Goal: Task Accomplishment & Management: Complete application form

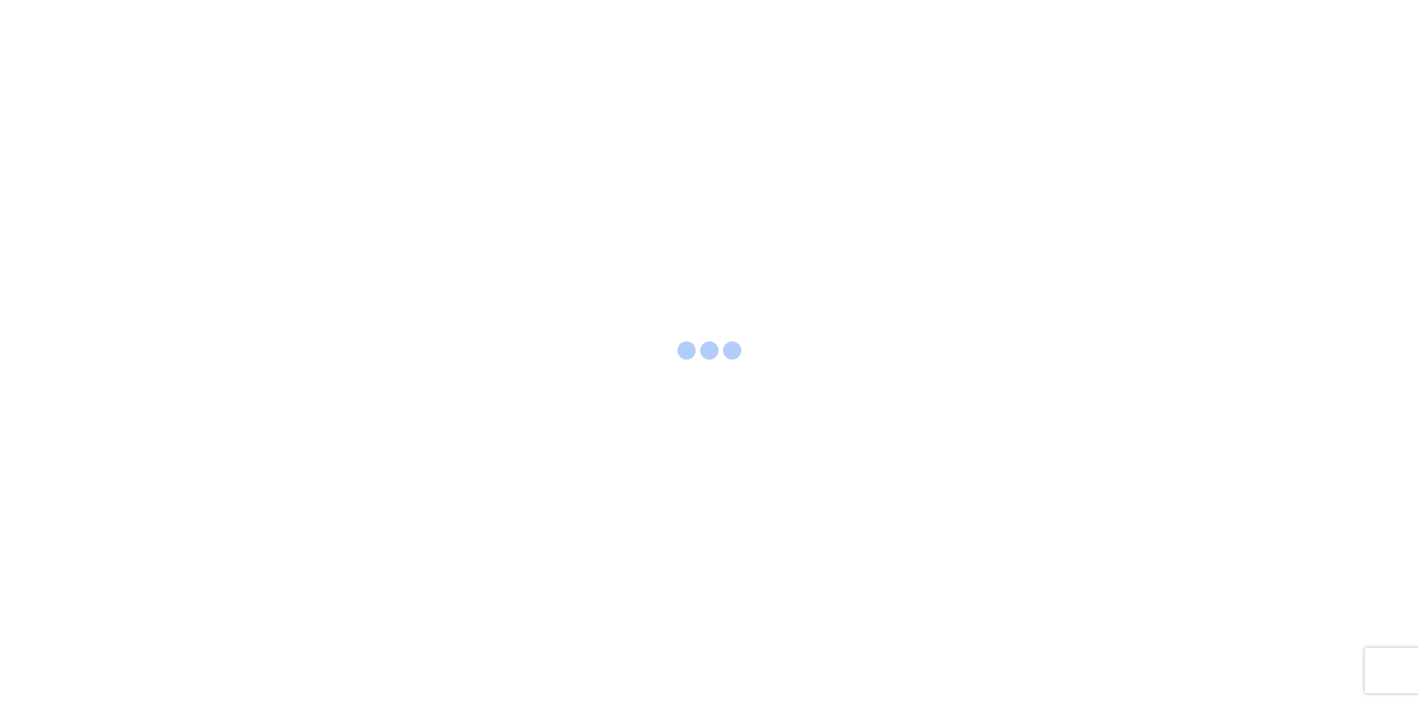
select select "LBS"
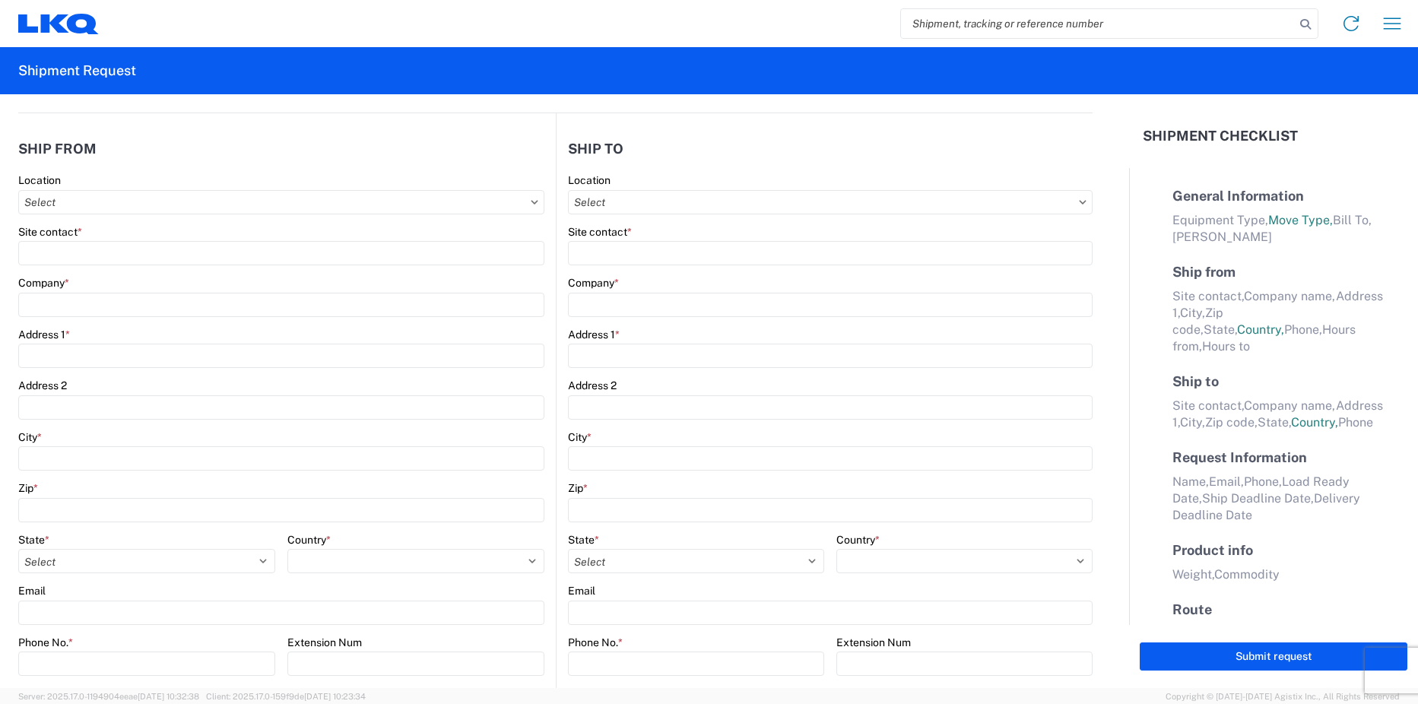
select select "FULL"
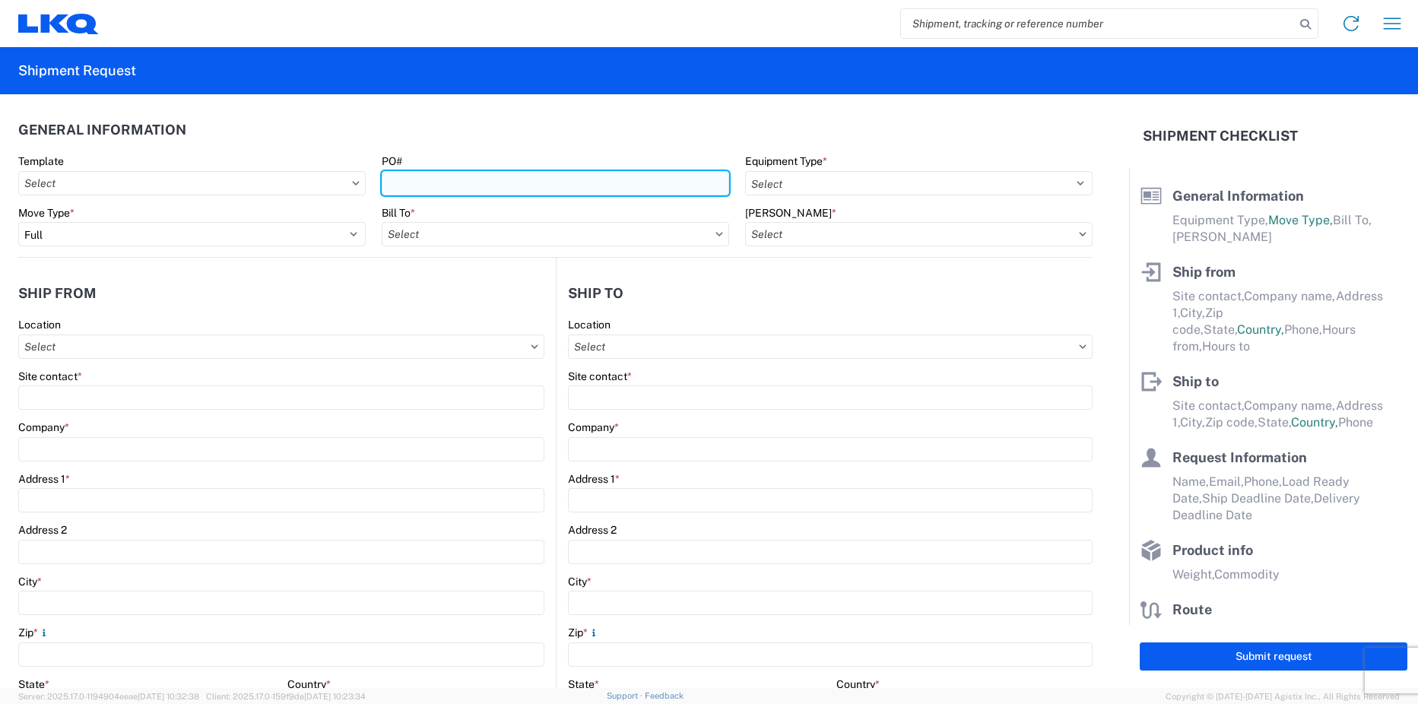
click at [441, 182] on input "PO#" at bounding box center [555, 183] width 347 height 24
paste input "INTRCMP TRFR#5-39128/INV#3-268455"
type input "INTRCMP TRFR#5-39128/INV#3-268455"
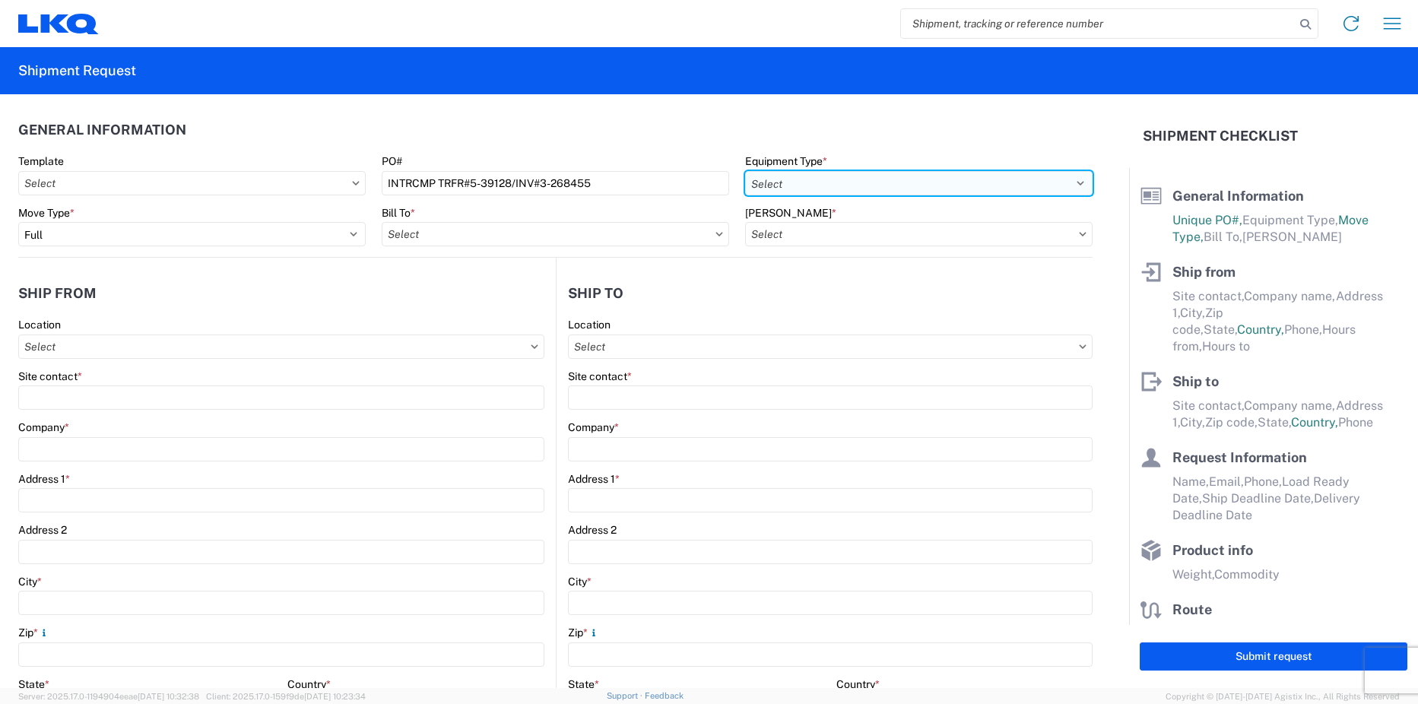
click at [838, 189] on select "Select 53’ Dry Van Flatbed Dropdeck (van) Lowboy (flatbed) Rail" at bounding box center [918, 183] width 347 height 24
select select "STDV"
click at [745, 171] on select "Select 53’ Dry Van Flatbed Dropdeck (van) Lowboy (flatbed) Rail" at bounding box center [918, 183] width 347 height 24
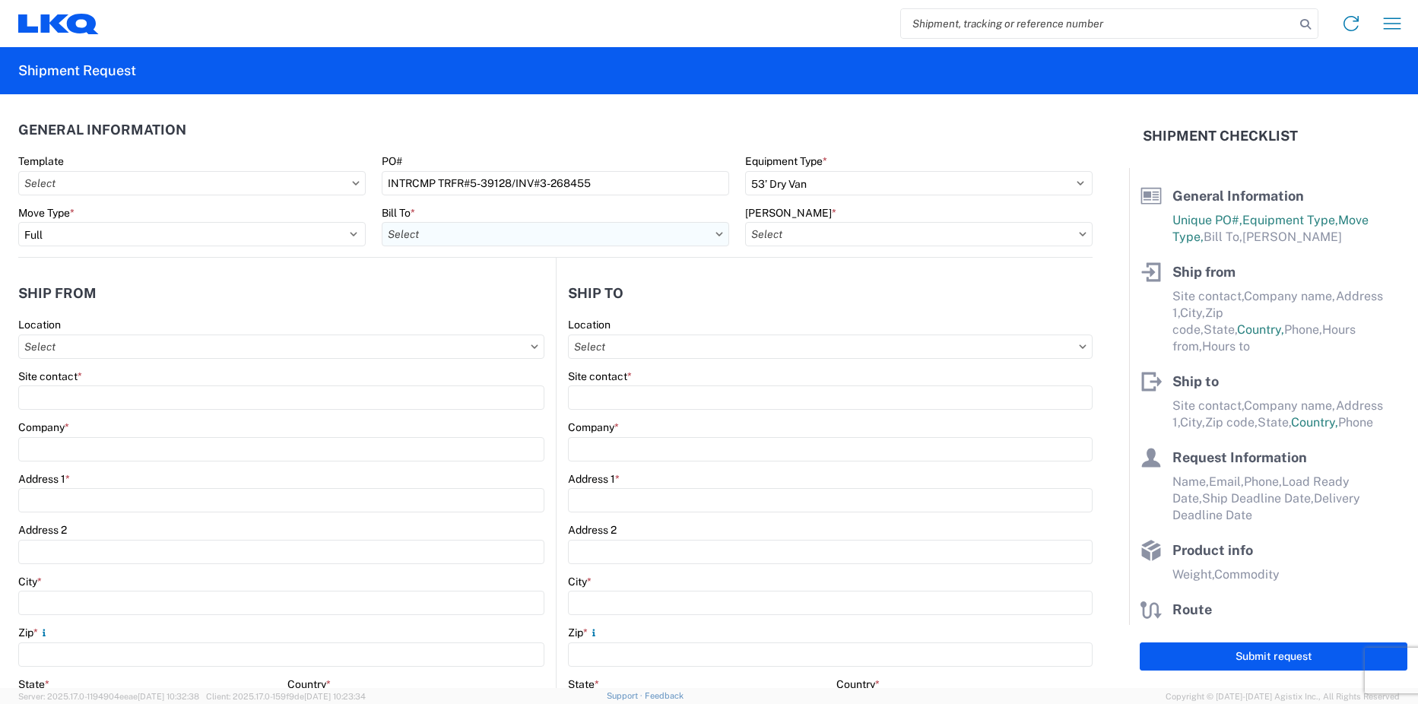
click at [599, 231] on input "Bill To *" at bounding box center [555, 234] width 347 height 24
type input "1811"
click at [504, 300] on div "1811 - LKQ Goodys - [GEOGRAPHIC_DATA]" at bounding box center [515, 302] width 266 height 24
type input "1811 - LKQ Goodys - [GEOGRAPHIC_DATA]"
click at [818, 238] on input "[PERSON_NAME] *" at bounding box center [918, 234] width 347 height 24
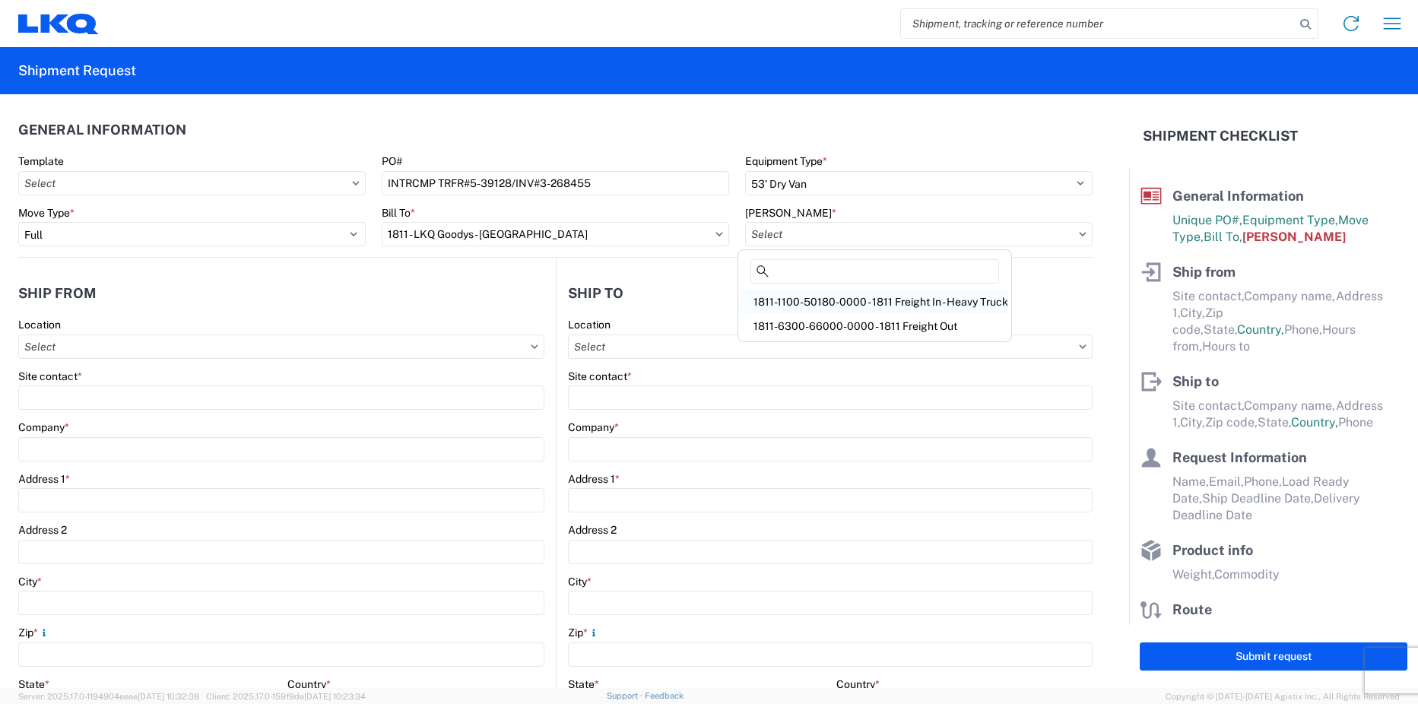
click at [858, 304] on div "1811-1100-50180-0000 - 1811 Freight In - Heavy Truck" at bounding box center [874, 302] width 267 height 24
type input "1811-1100-50180-0000 - 1811 Freight In - Heavy Truck"
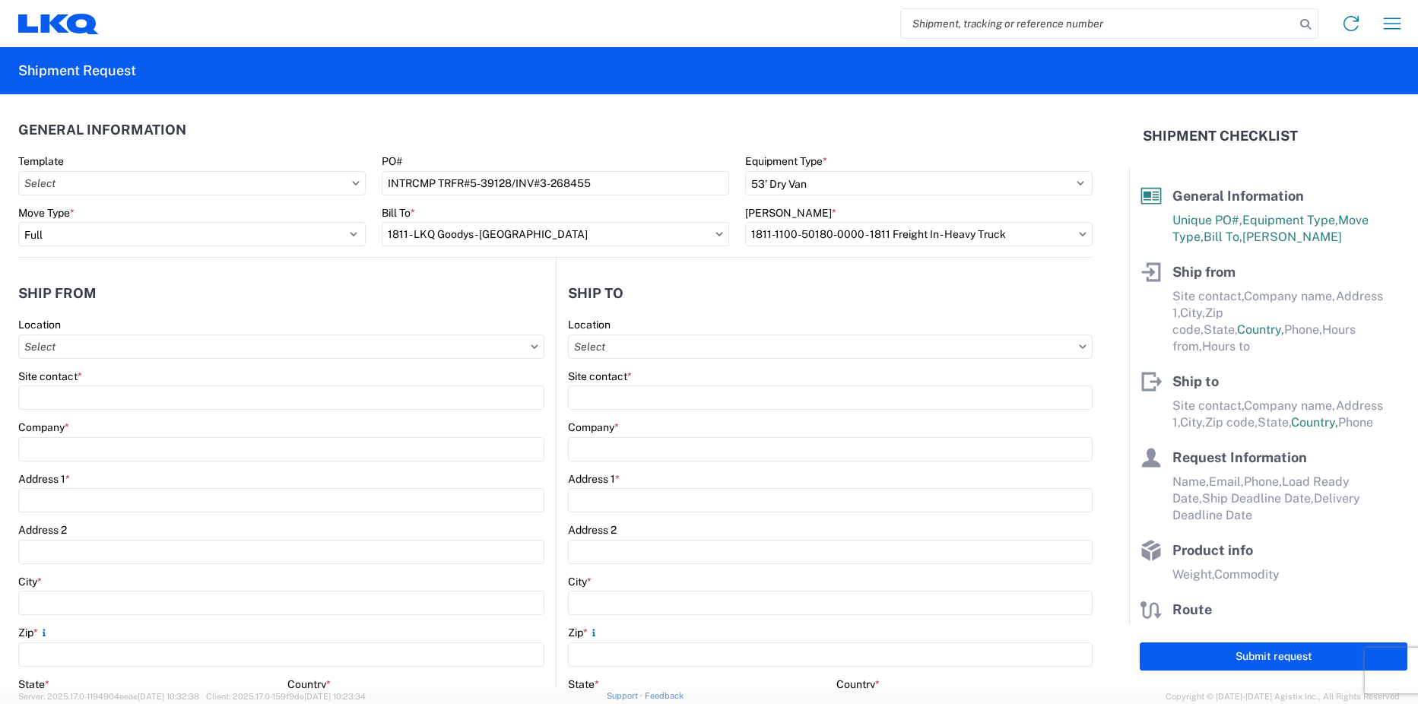
click at [176, 361] on agx-form-control-wrapper-v2 "Location" at bounding box center [281, 344] width 526 height 52
click at [186, 347] on input "Location" at bounding box center [281, 346] width 526 height 24
type input "1810"
click at [131, 416] on div "1810 - LKQ Heavy Duty Truck Core" at bounding box center [155, 414] width 266 height 24
type input "1810 - LKQ Heavy Duty Truck Core"
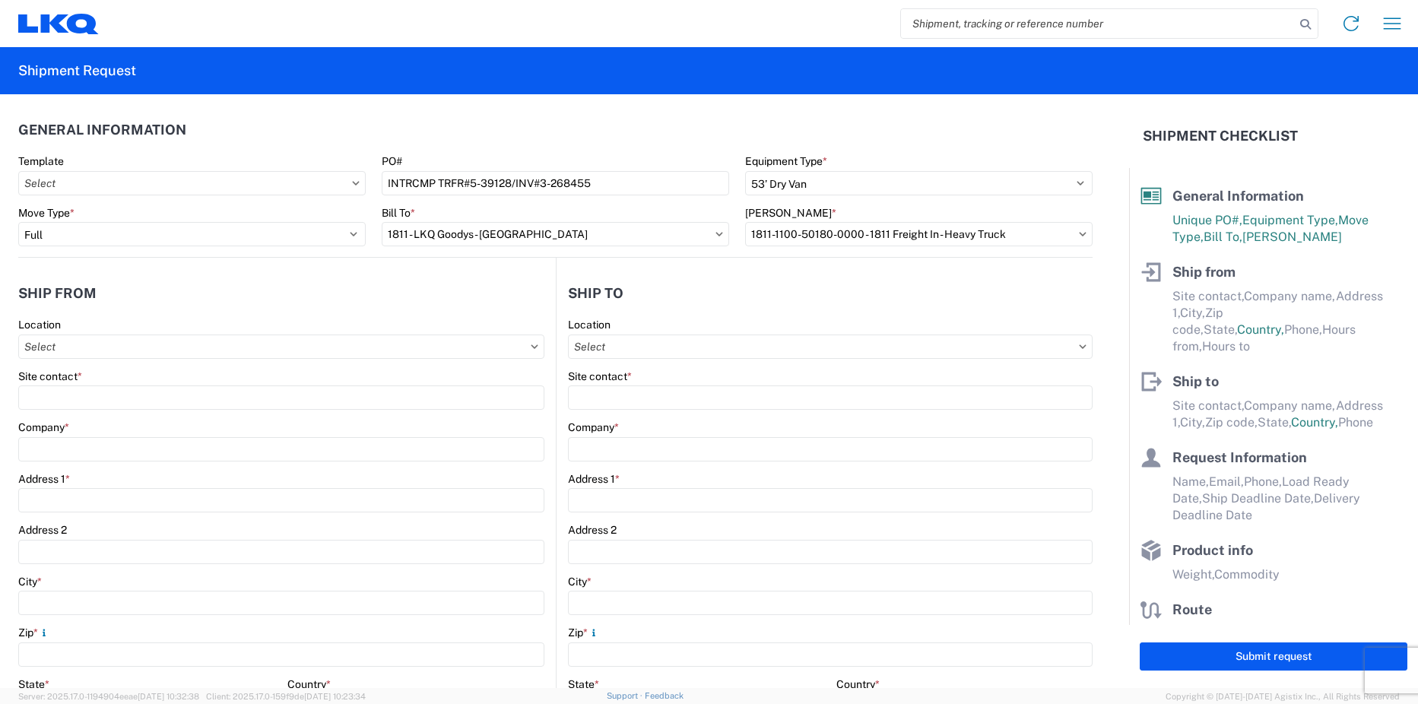
type input "LKQ Corporation"
type input "[STREET_ADDRESS]"
type input "Lansing"
type input "60438"
select select "IL"
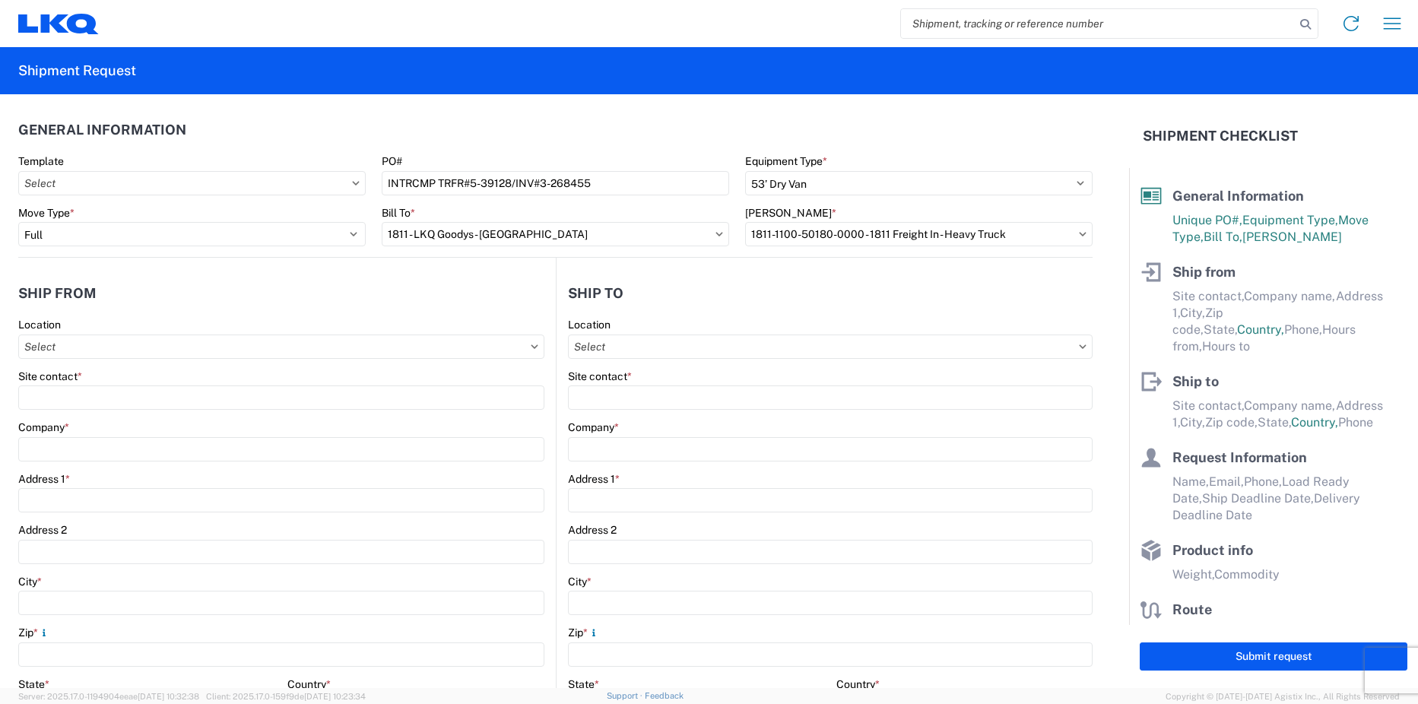
select select "US"
type input "07:30"
type input "17:00"
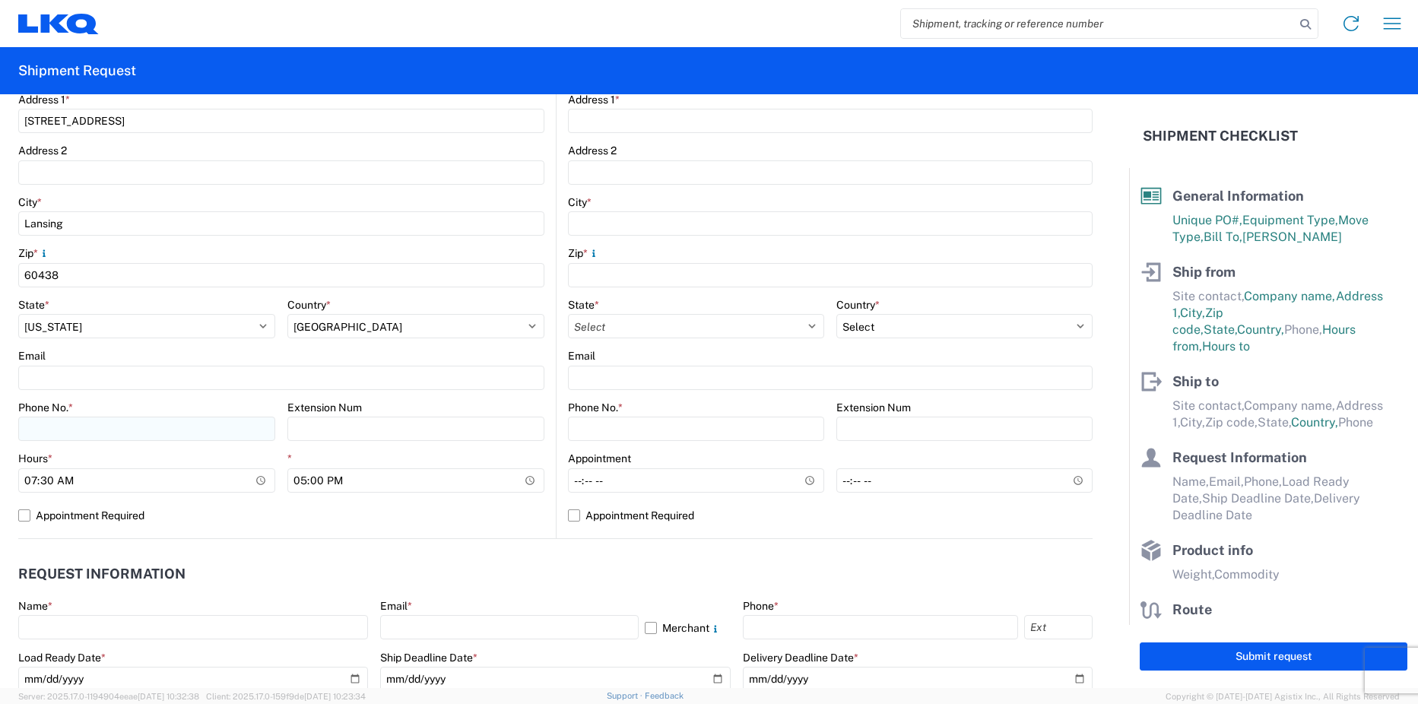
scroll to position [380, 0]
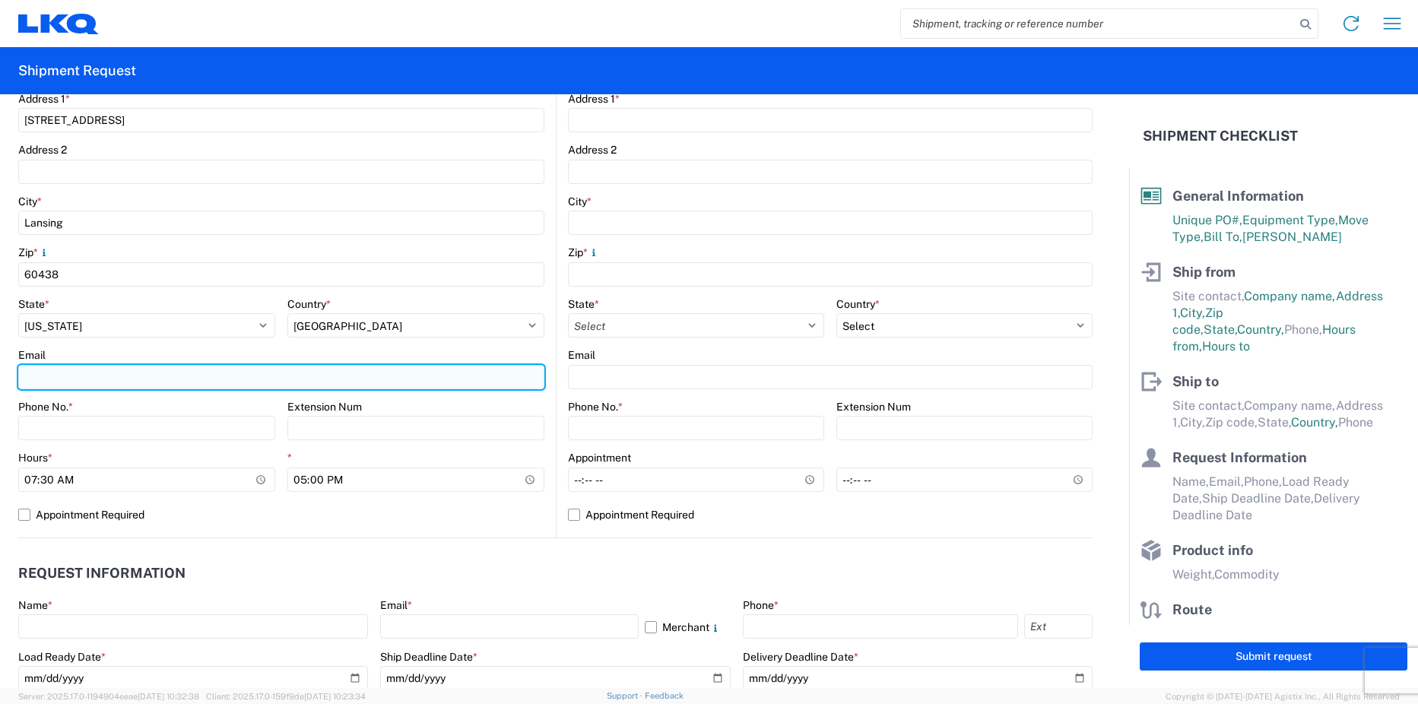
click at [88, 379] on input "Email" at bounding box center [281, 377] width 526 height 24
type input "[EMAIL_ADDRESS][DOMAIN_NAME]"
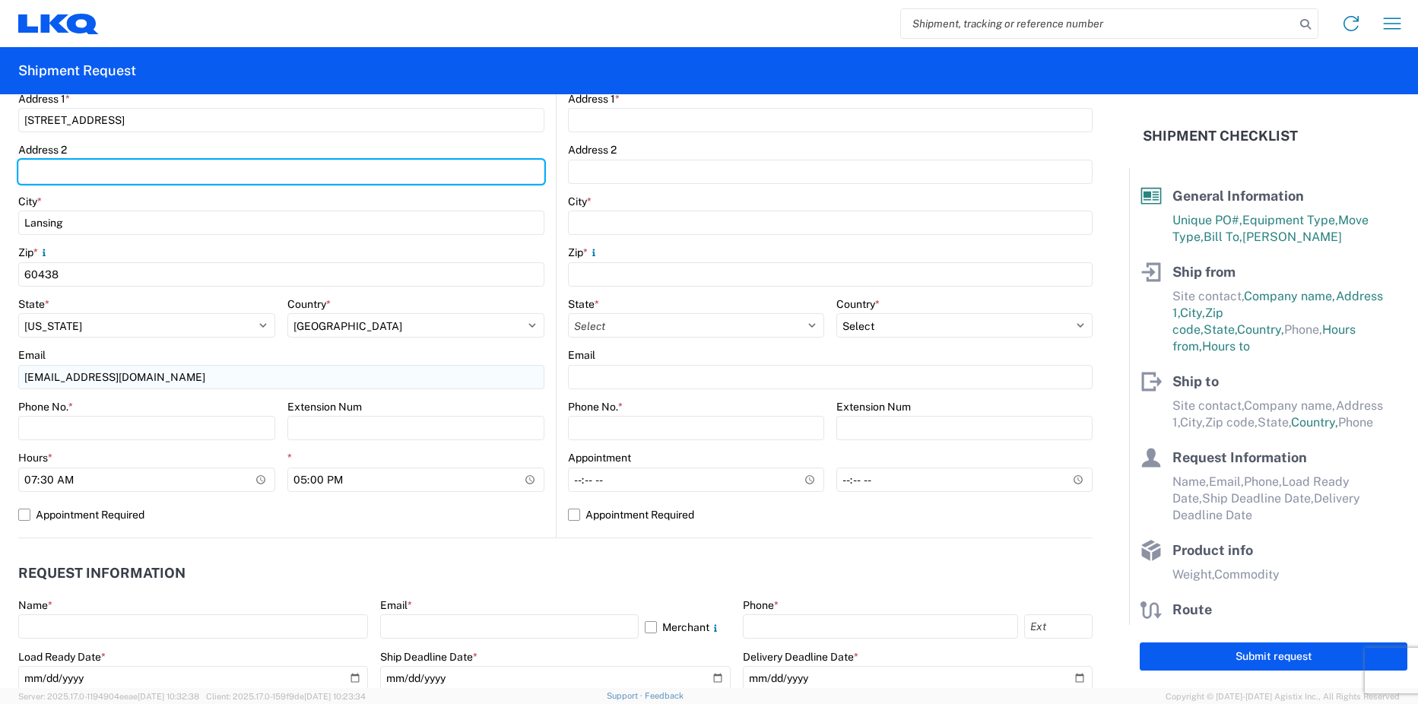
type input "Suite 1"
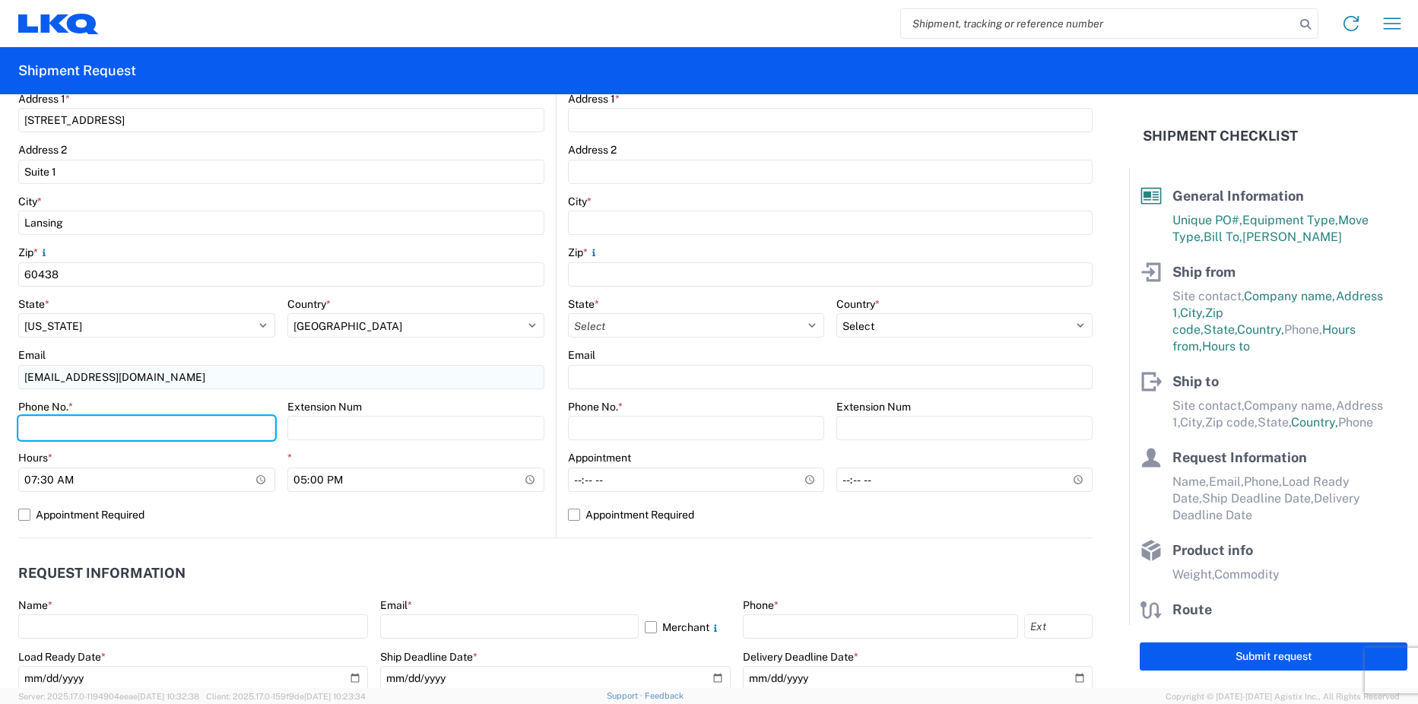
type input "7085109945"
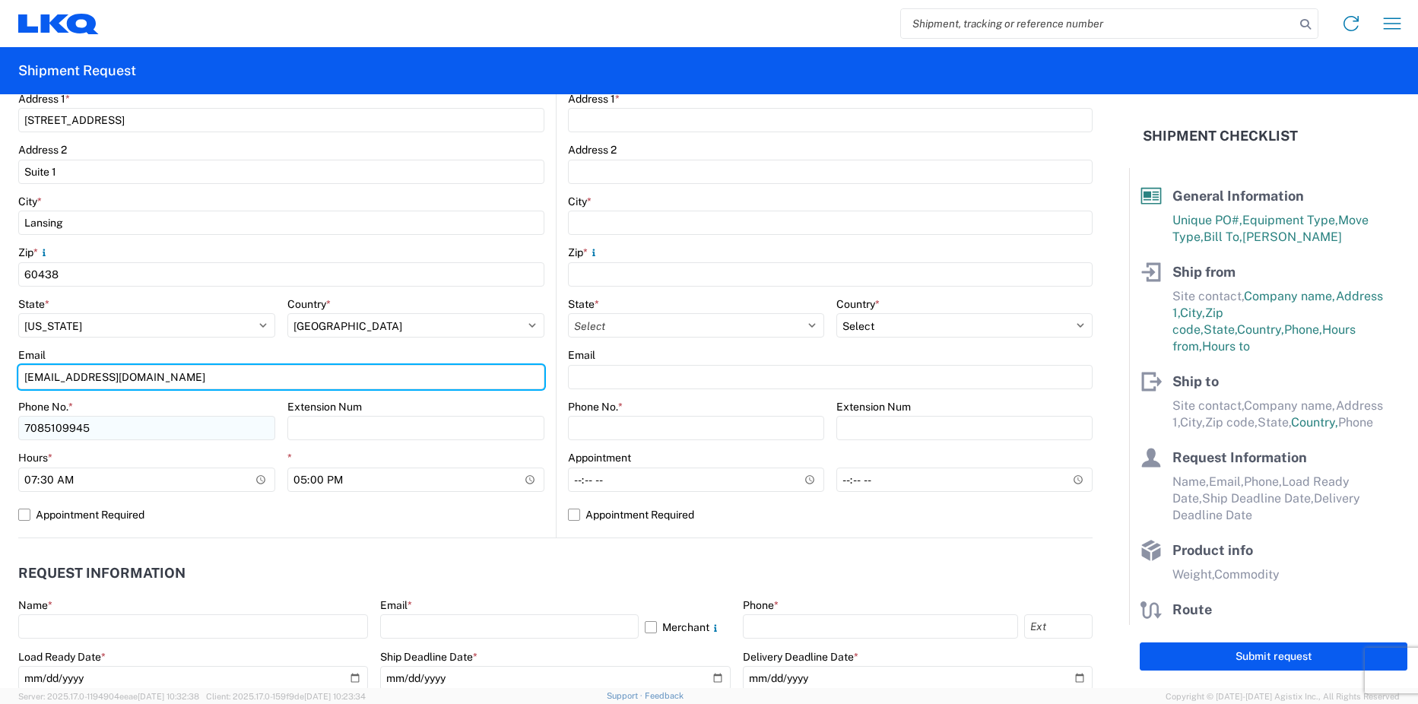
scroll to position [304, 0]
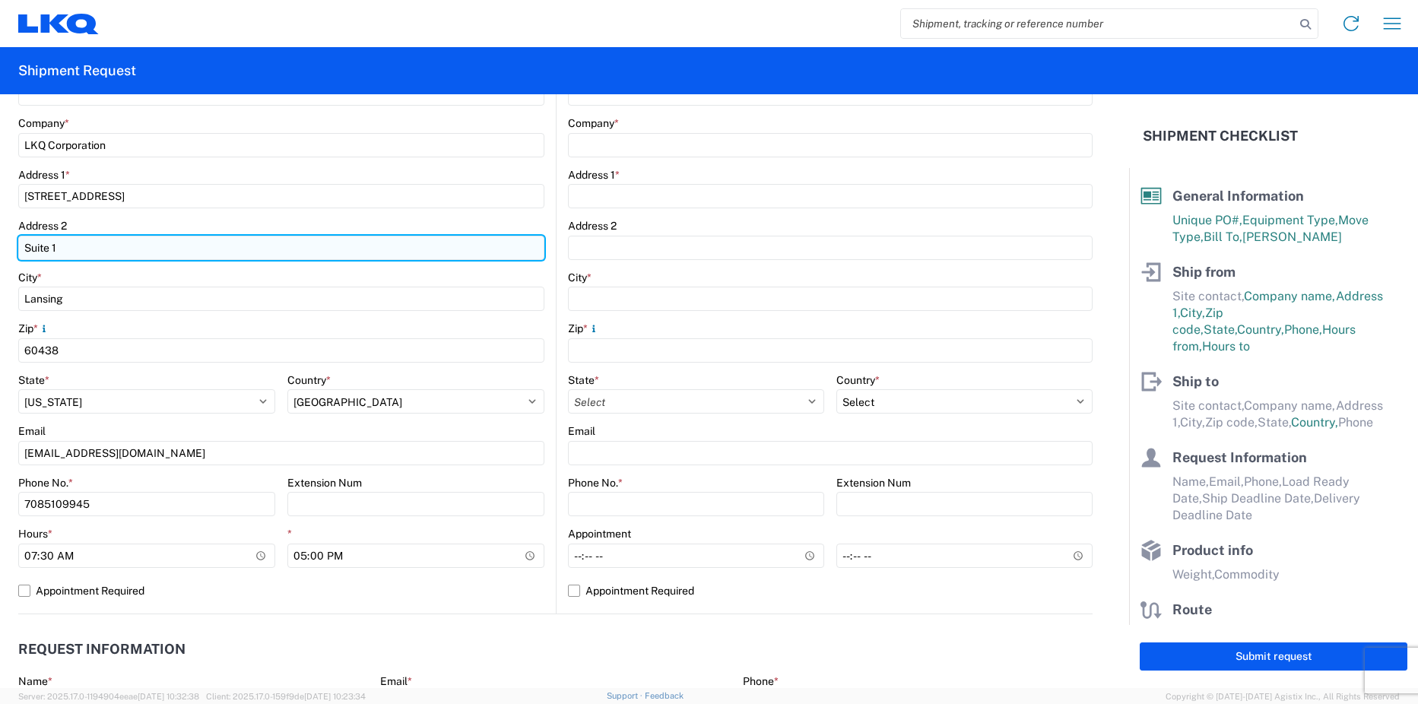
drag, startPoint x: 111, startPoint y: 254, endPoint x: 33, endPoint y: 249, distance: 77.7
click at [28, 250] on input "Suite 1" at bounding box center [281, 248] width 526 height 24
type input "S"
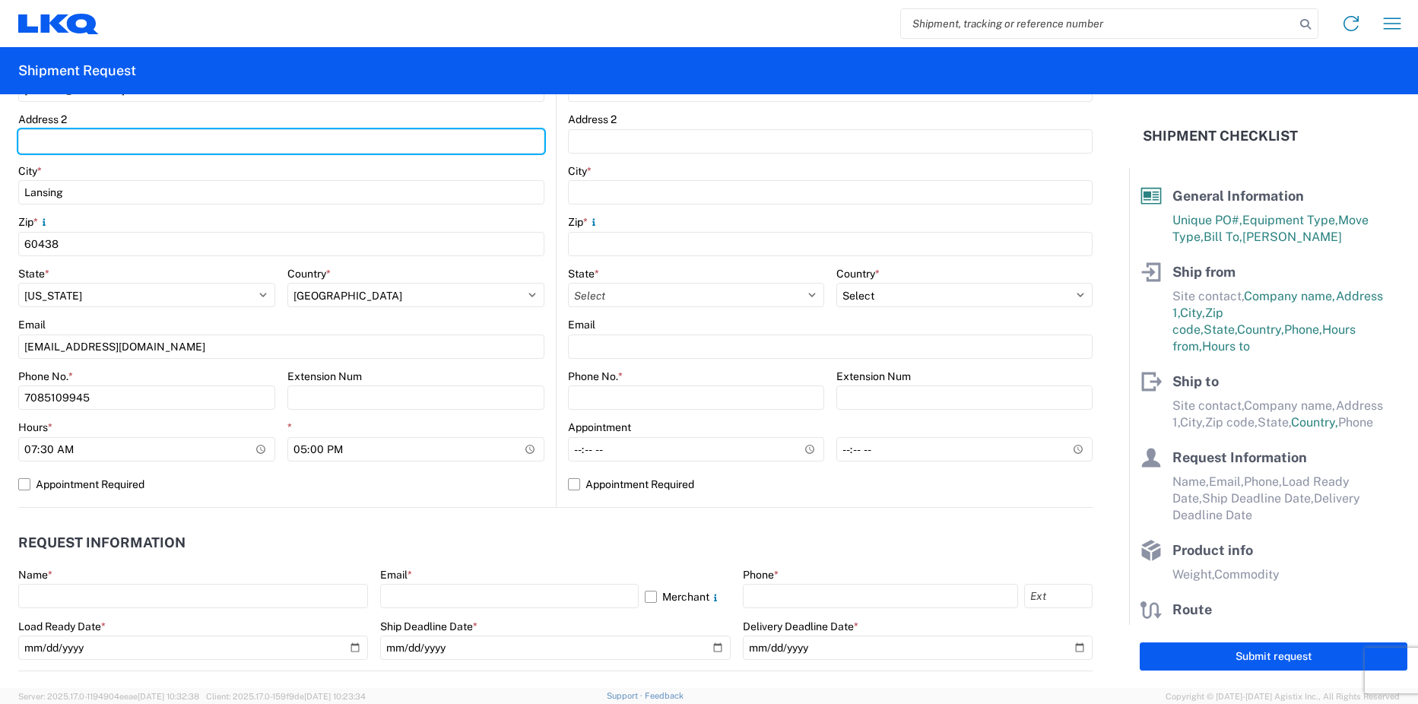
scroll to position [456, 0]
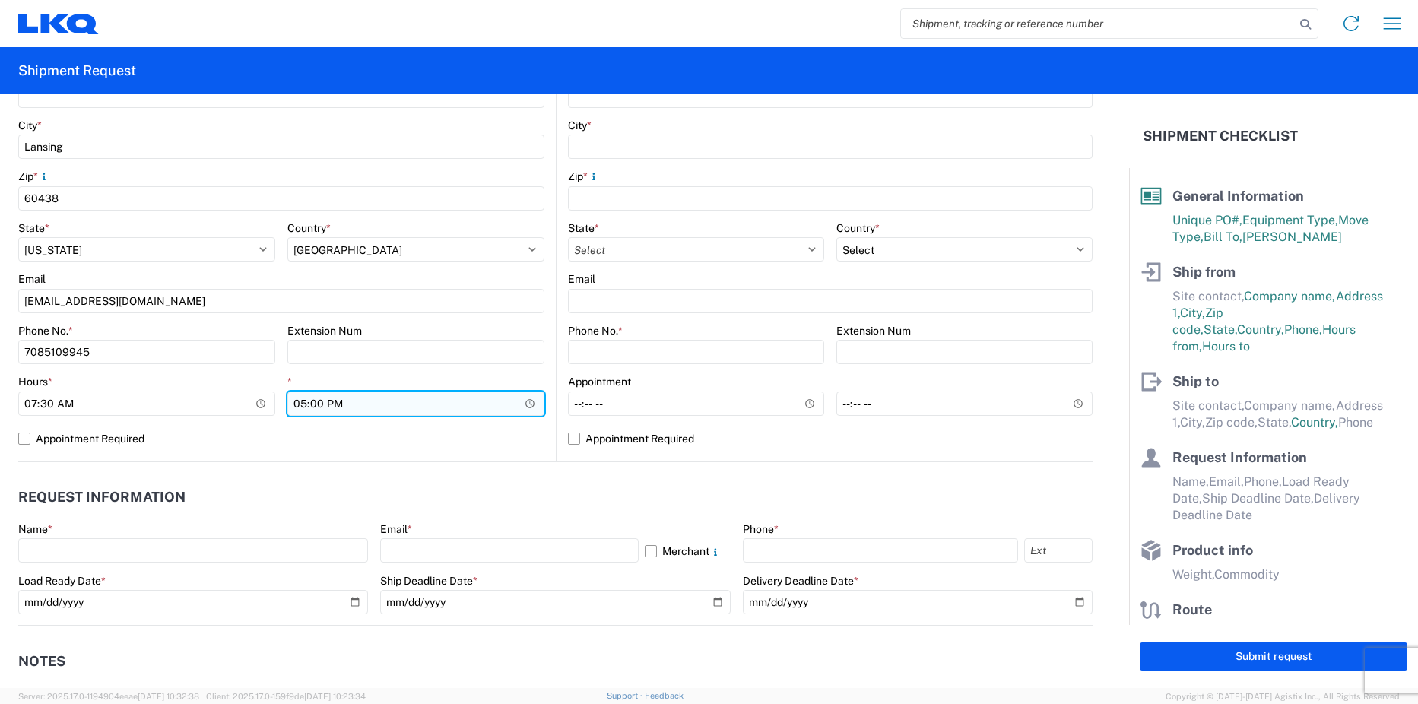
click at [305, 400] on input "17:00" at bounding box center [415, 403] width 257 height 24
type input "15:00"
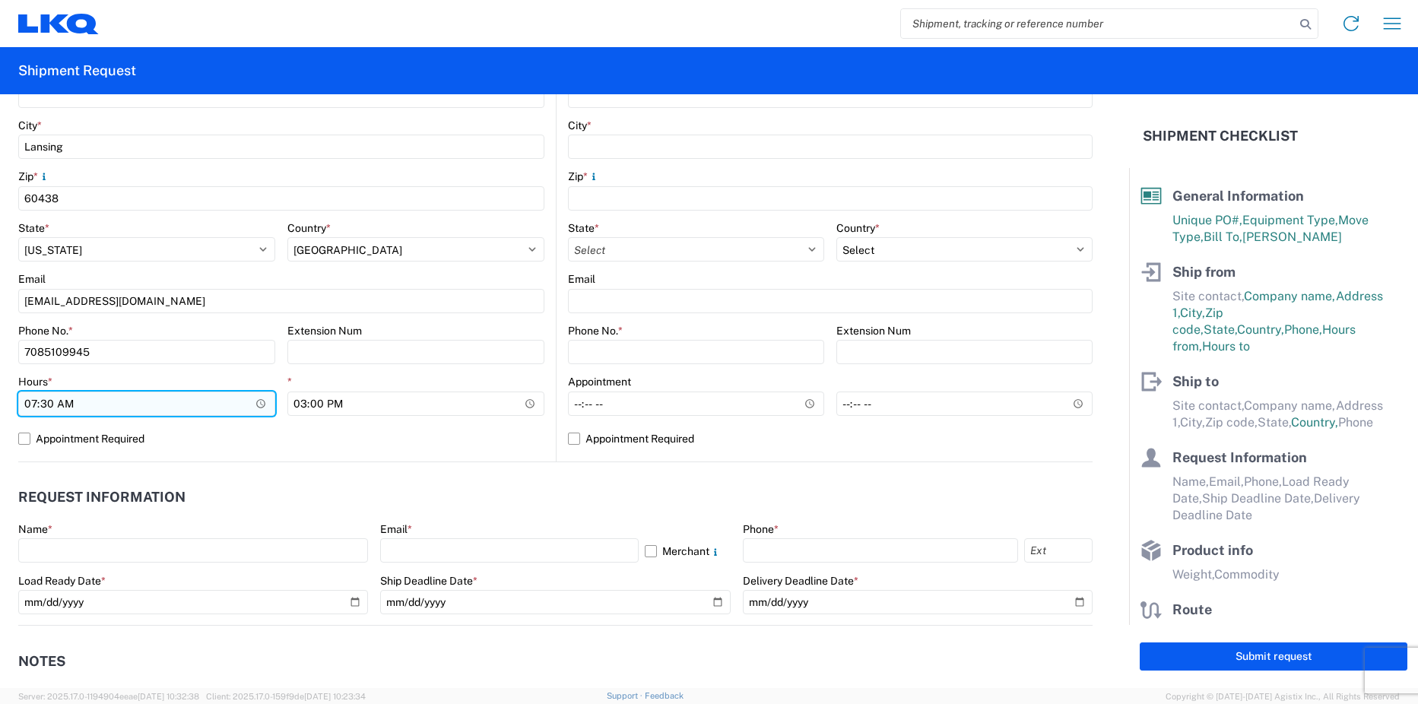
click at [29, 398] on input "07:30" at bounding box center [146, 403] width 257 height 24
type input "08:00"
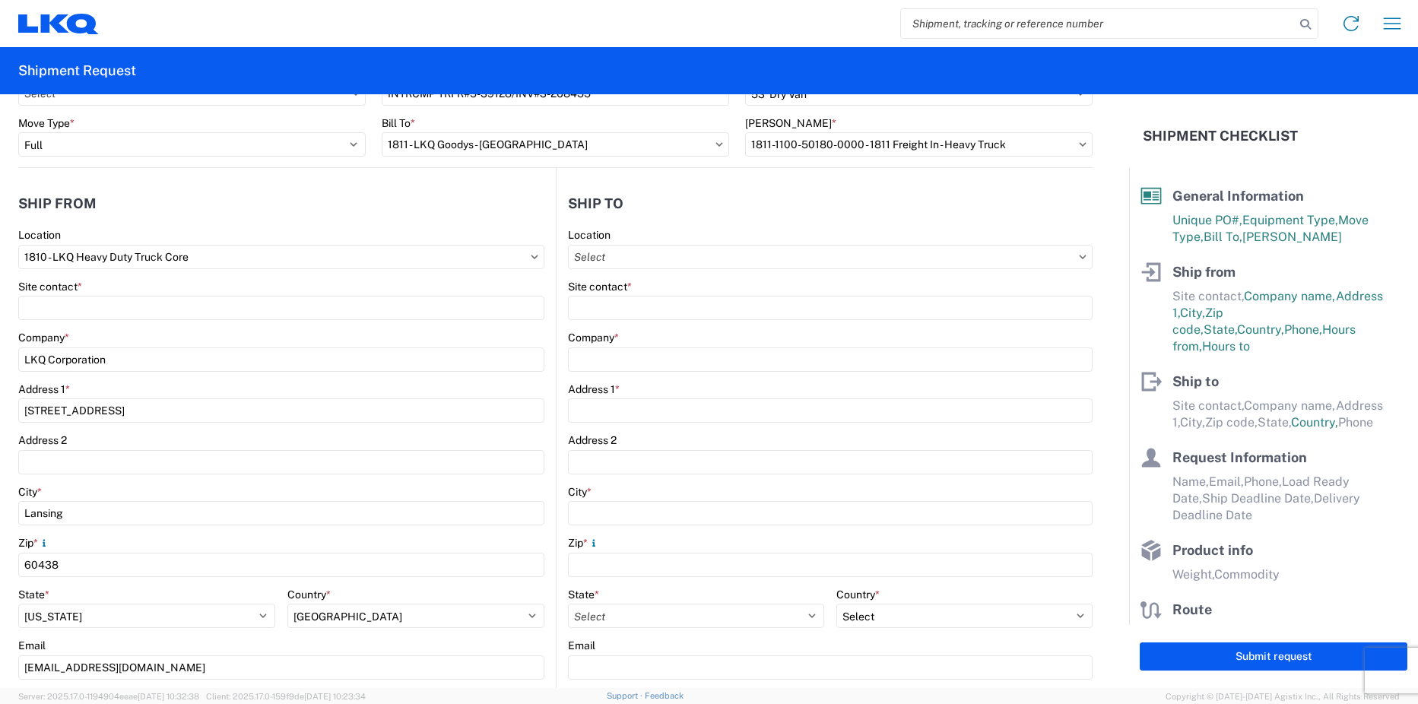
scroll to position [76, 0]
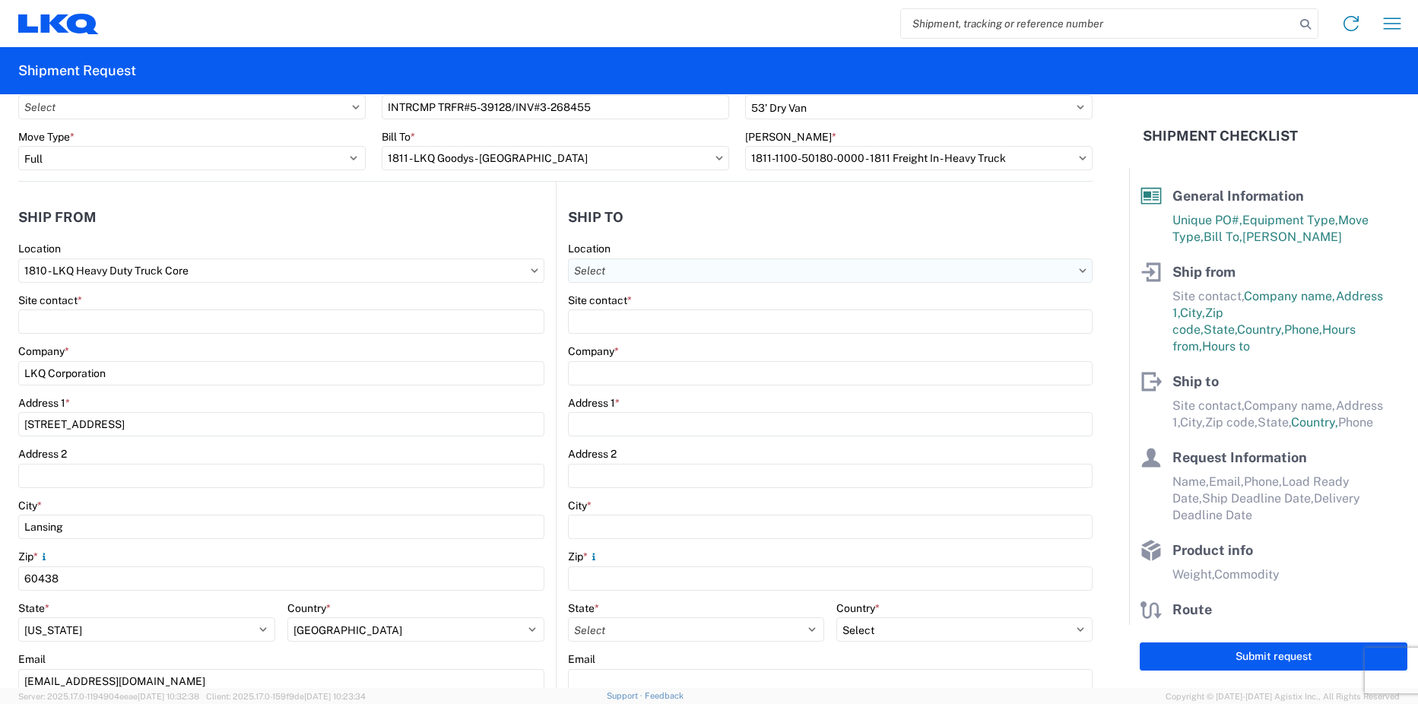
click at [624, 268] on input "Location" at bounding box center [830, 270] width 525 height 24
type input "1811"
click at [630, 334] on div "1811 - LKQ Goodys - [GEOGRAPHIC_DATA]" at bounding box center [699, 338] width 266 height 24
type input "1811 - LKQ Goodys - [GEOGRAPHIC_DATA]"
type input "LKQ Corporation"
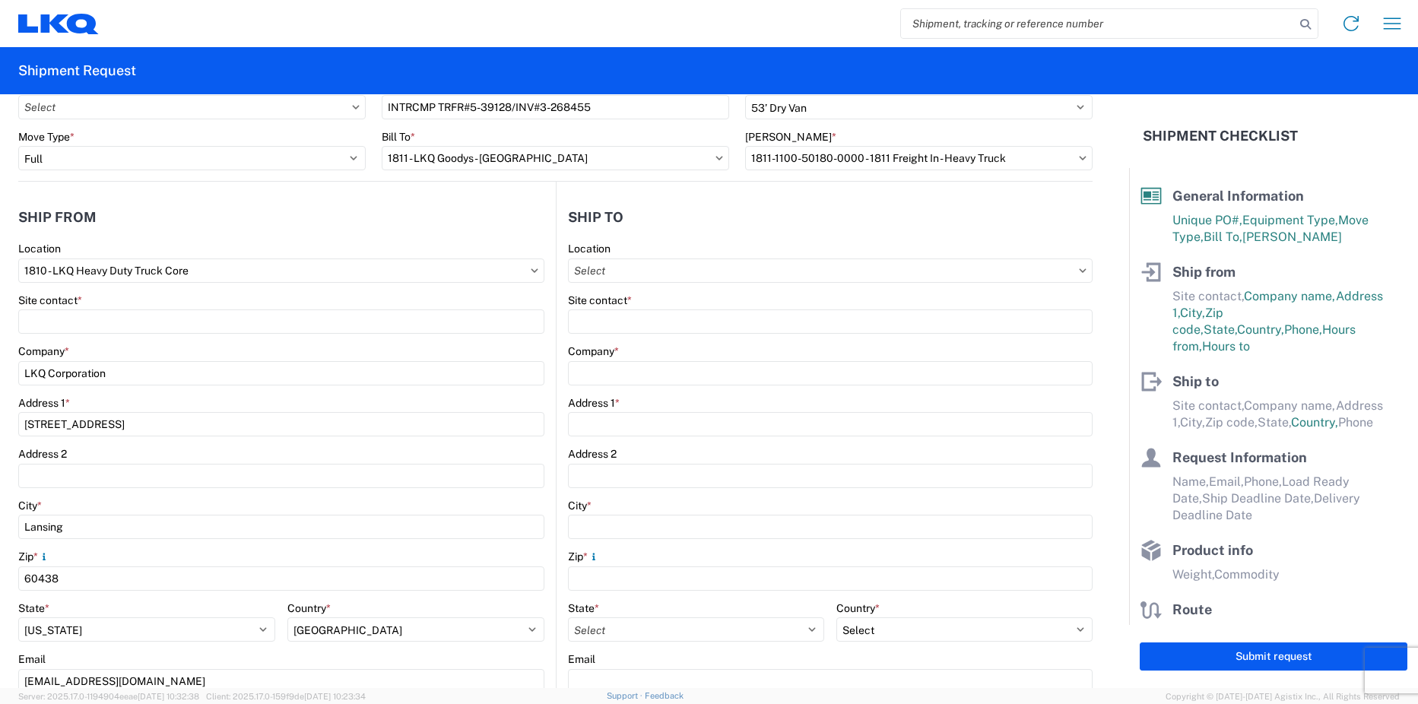
type input "[STREET_ADDRESS][PERSON_NAME]"
type input "[GEOGRAPHIC_DATA]"
type input "43612"
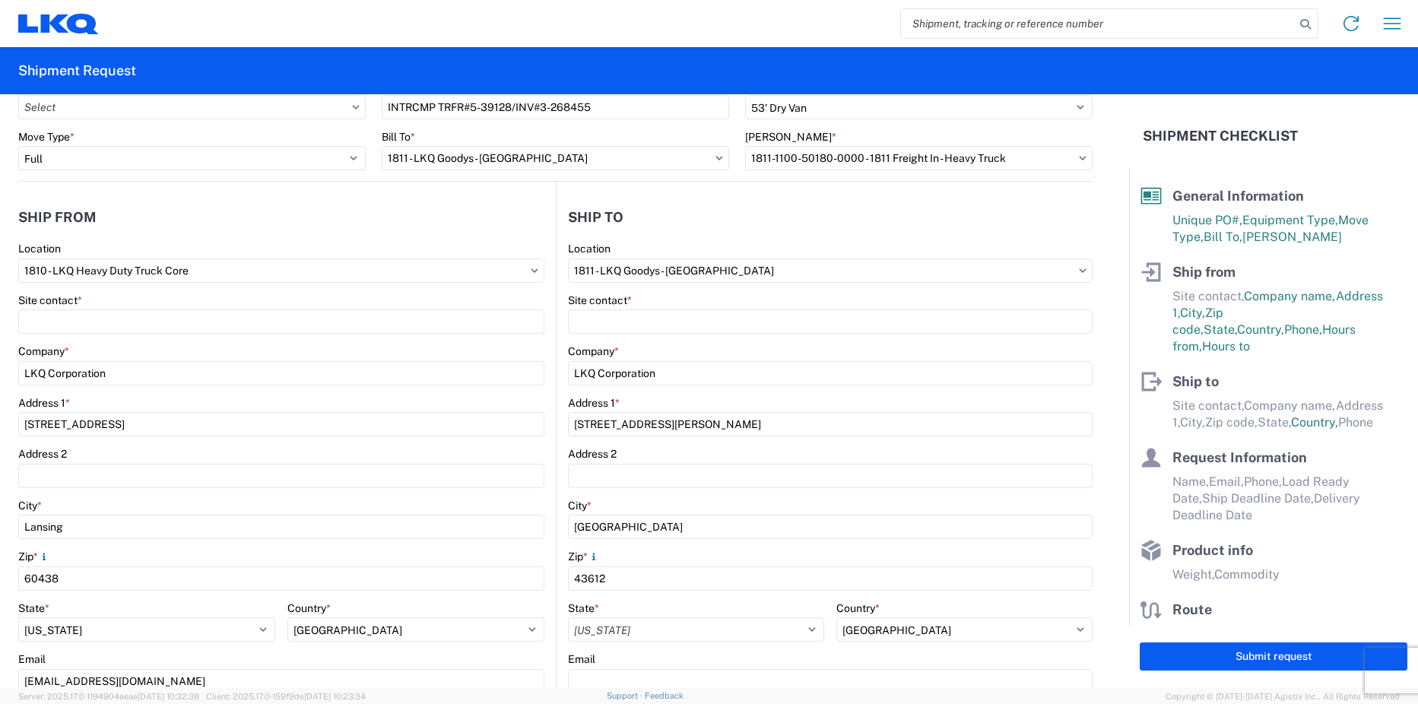
select select "US"
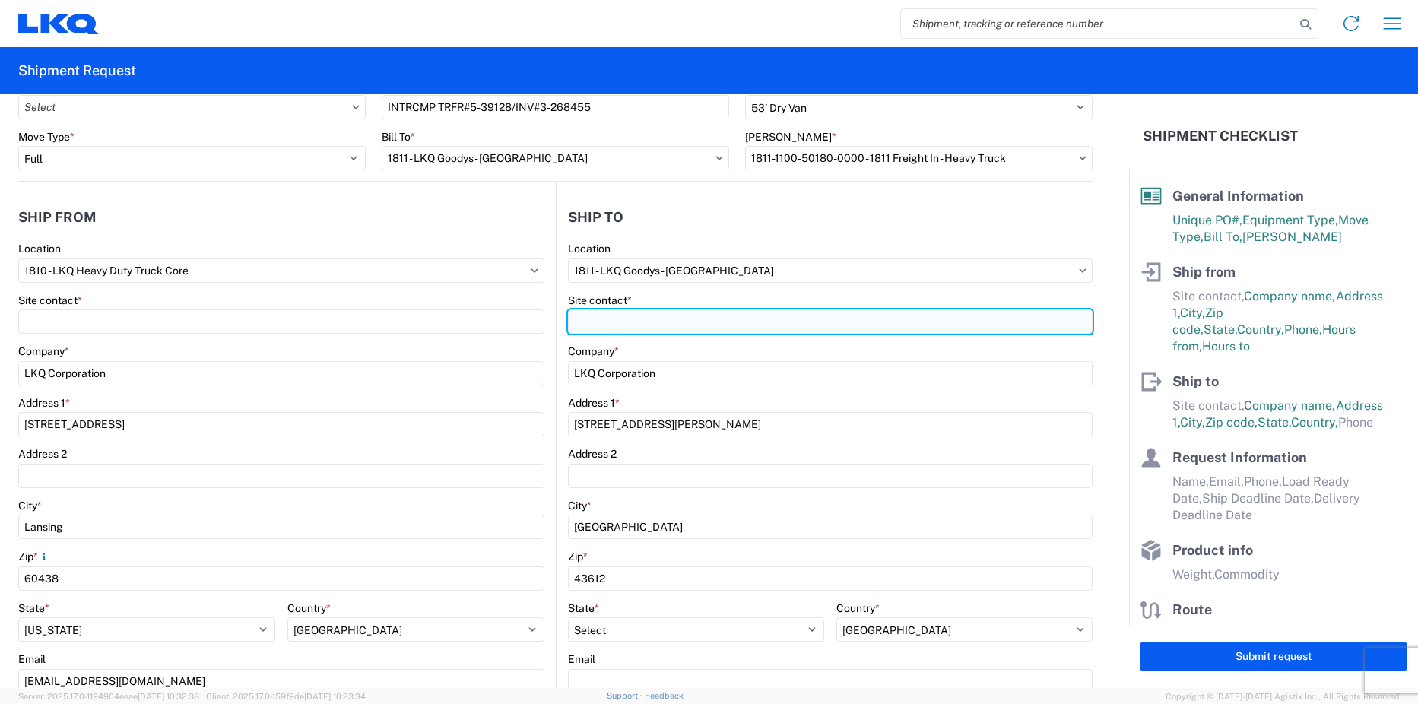
click at [544, 316] on input "Site contact *" at bounding box center [281, 321] width 526 height 24
type input "[PERSON_NAME]"
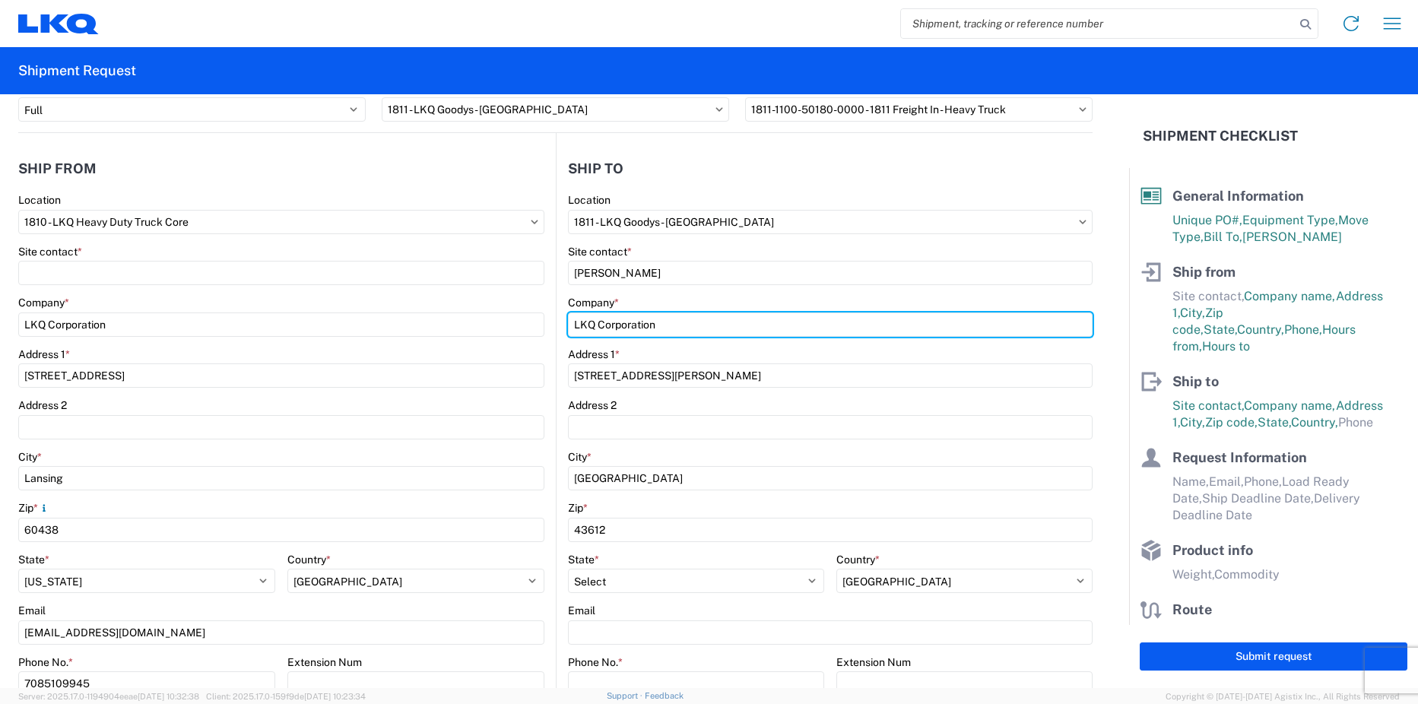
scroll to position [380, 0]
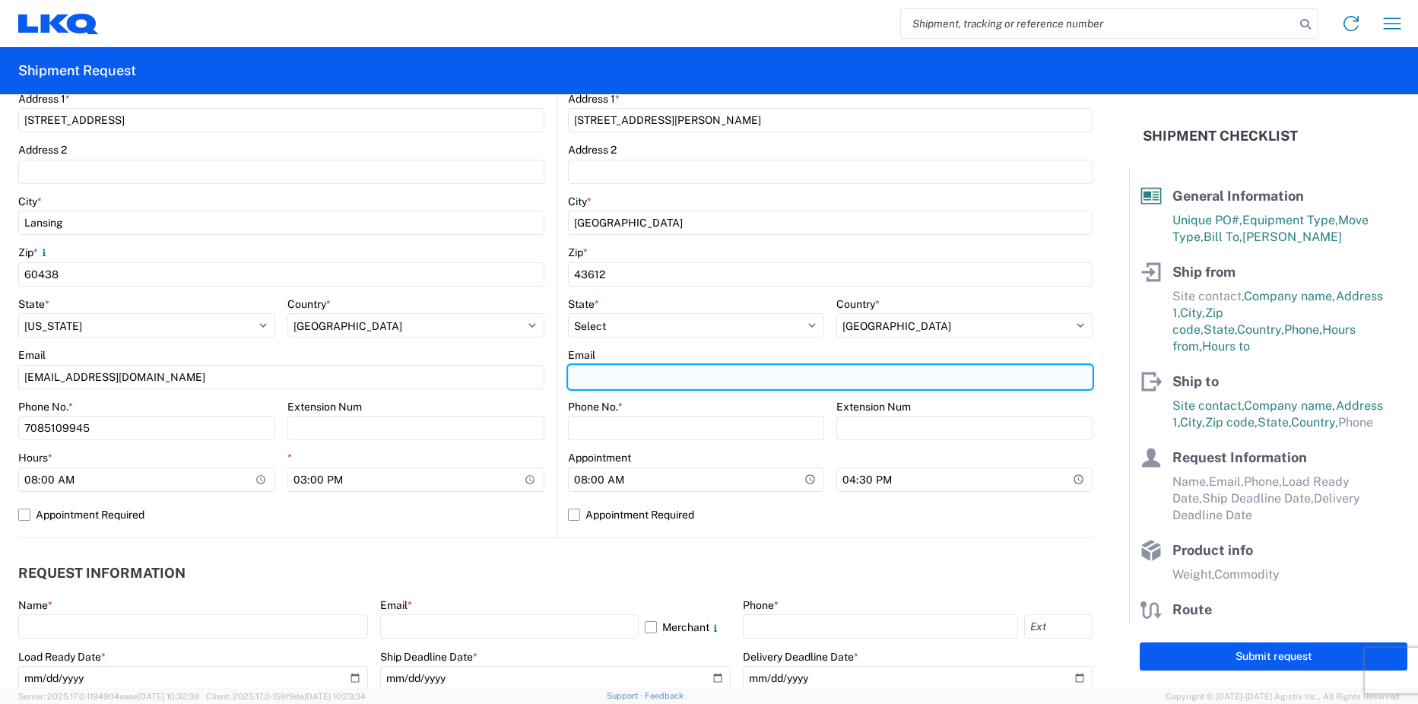
click at [629, 372] on input "Email" at bounding box center [830, 377] width 525 height 24
type input "[EMAIL_ADDRESS][DOMAIN_NAME]"
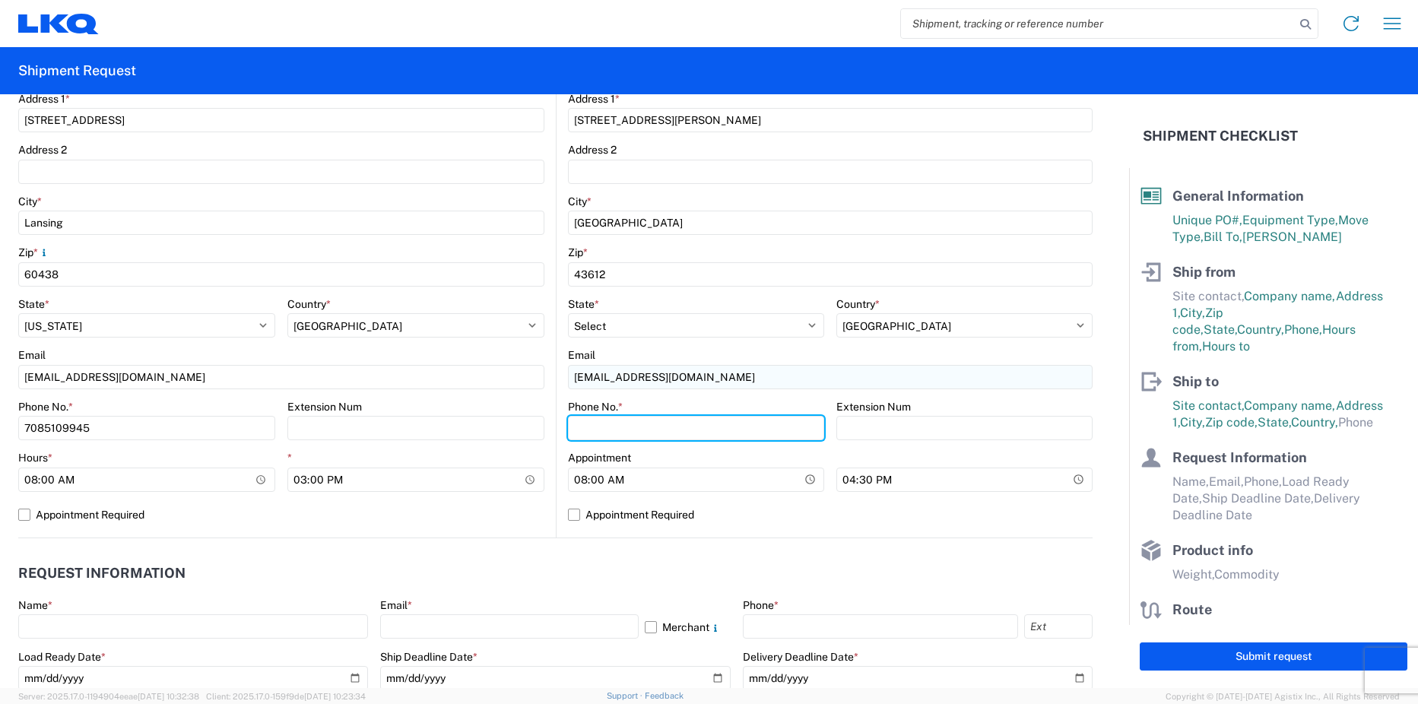
type input "4194818511"
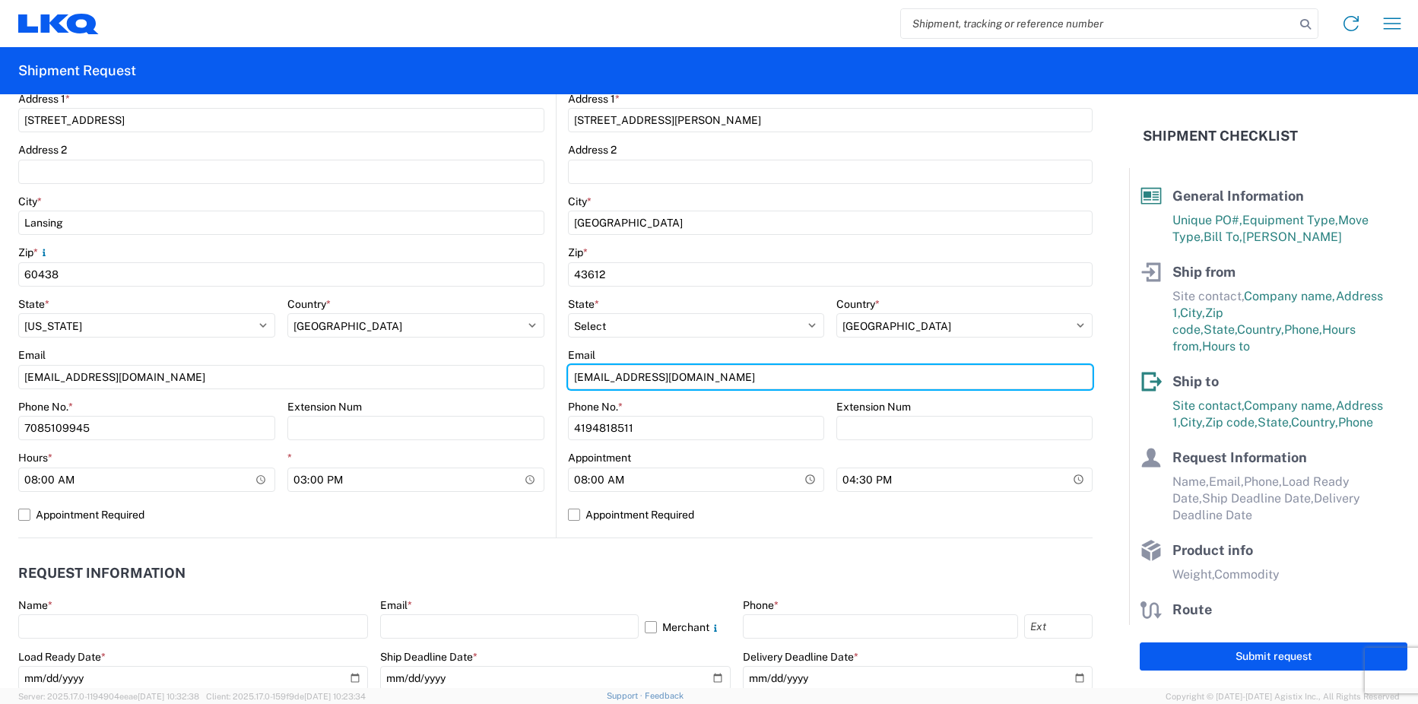
type input "[EMAIL_ADDRESS][DOMAIN_NAME]"
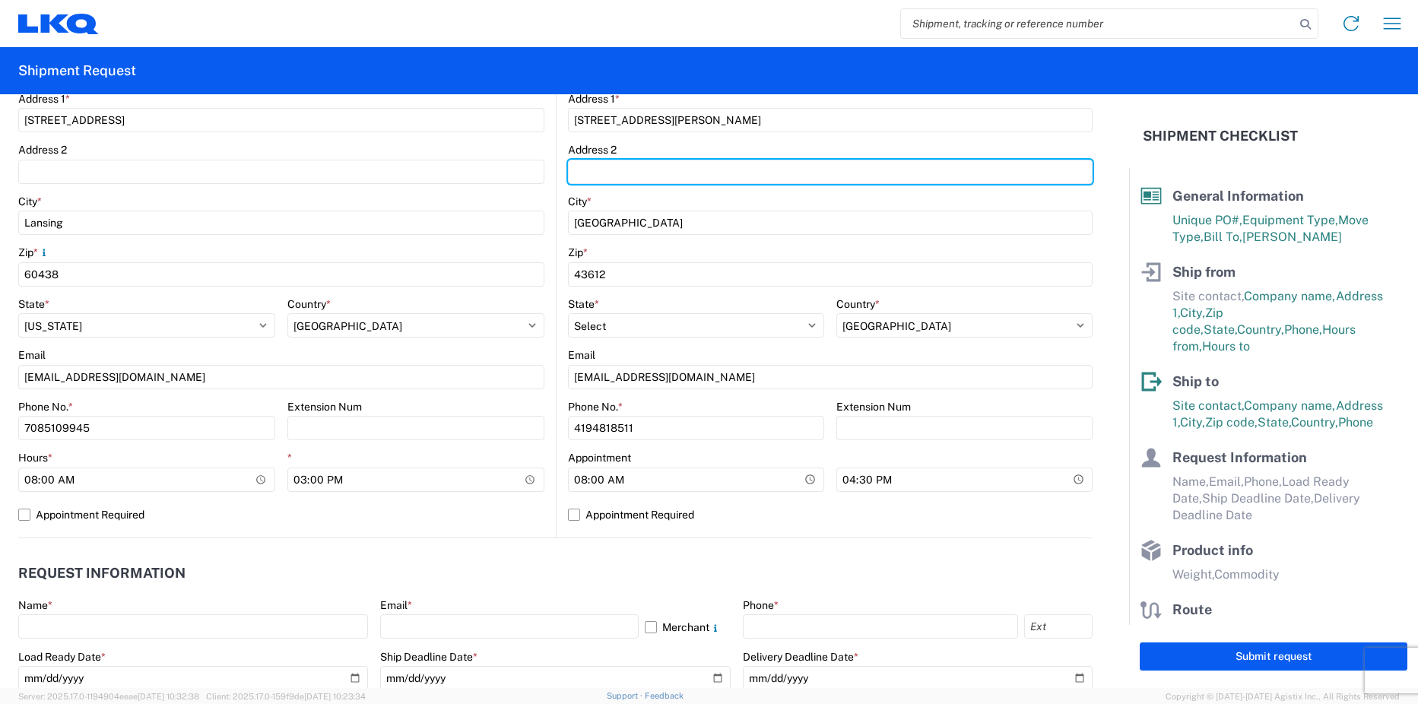
type input "Suite 1"
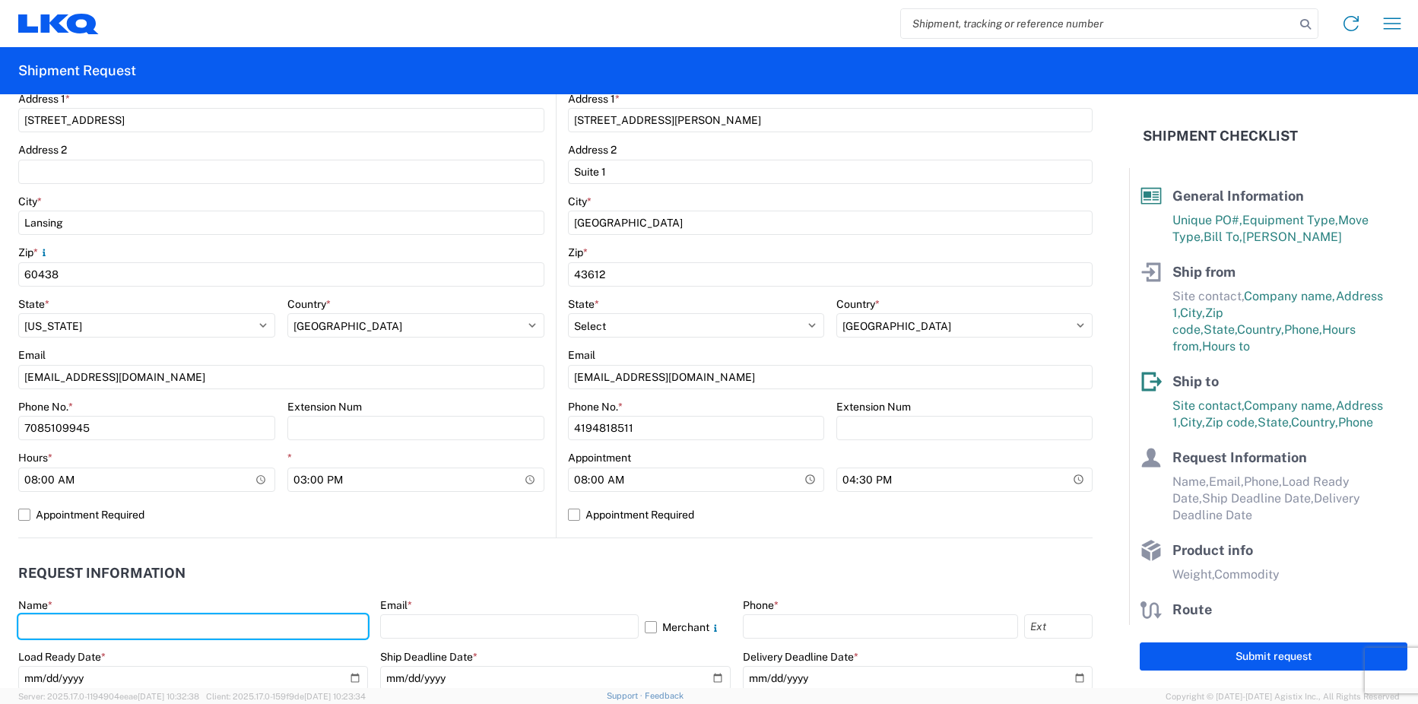
type input "[PERSON_NAME]"
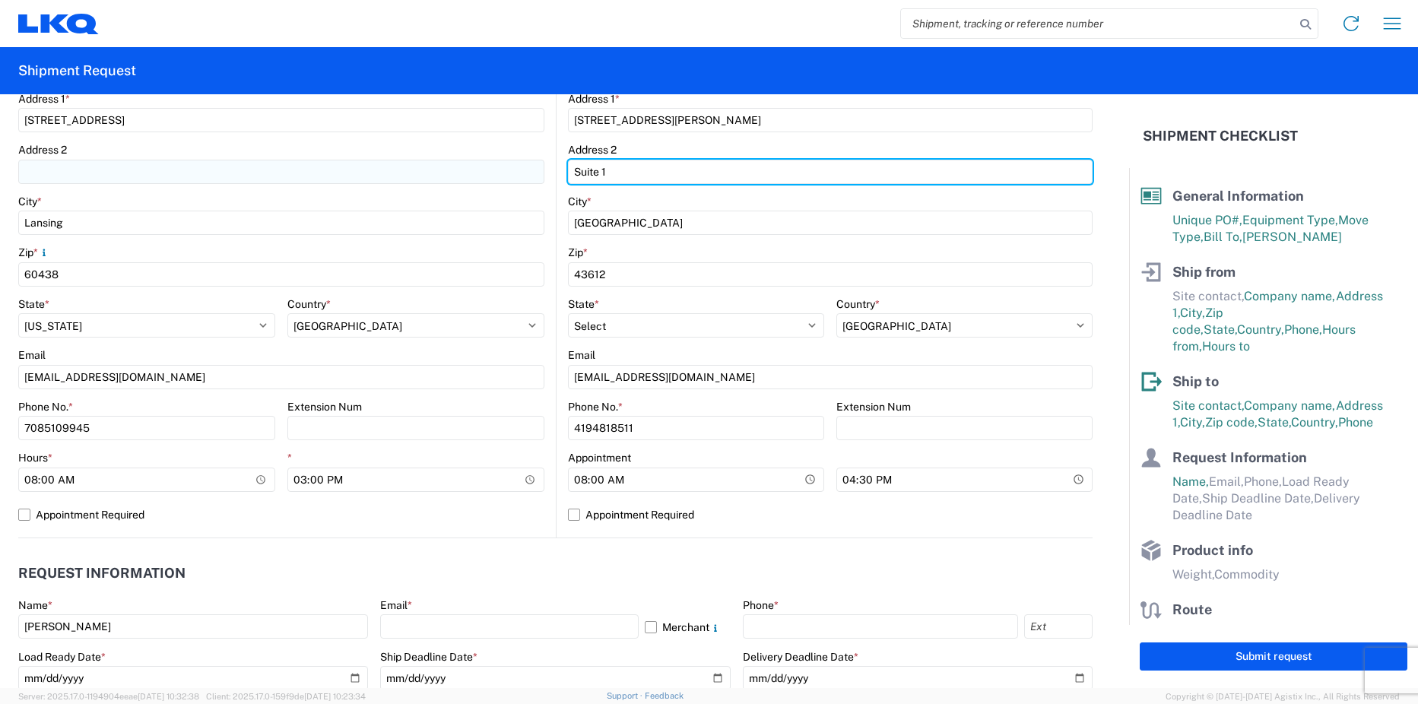
drag, startPoint x: 613, startPoint y: 171, endPoint x: 525, endPoint y: 167, distance: 87.5
click at [525, 167] on div "Ship from 1810 Location 1810 - LKQ Heavy Duty Truck Core Site contact * Company…" at bounding box center [555, 208] width 1074 height 661
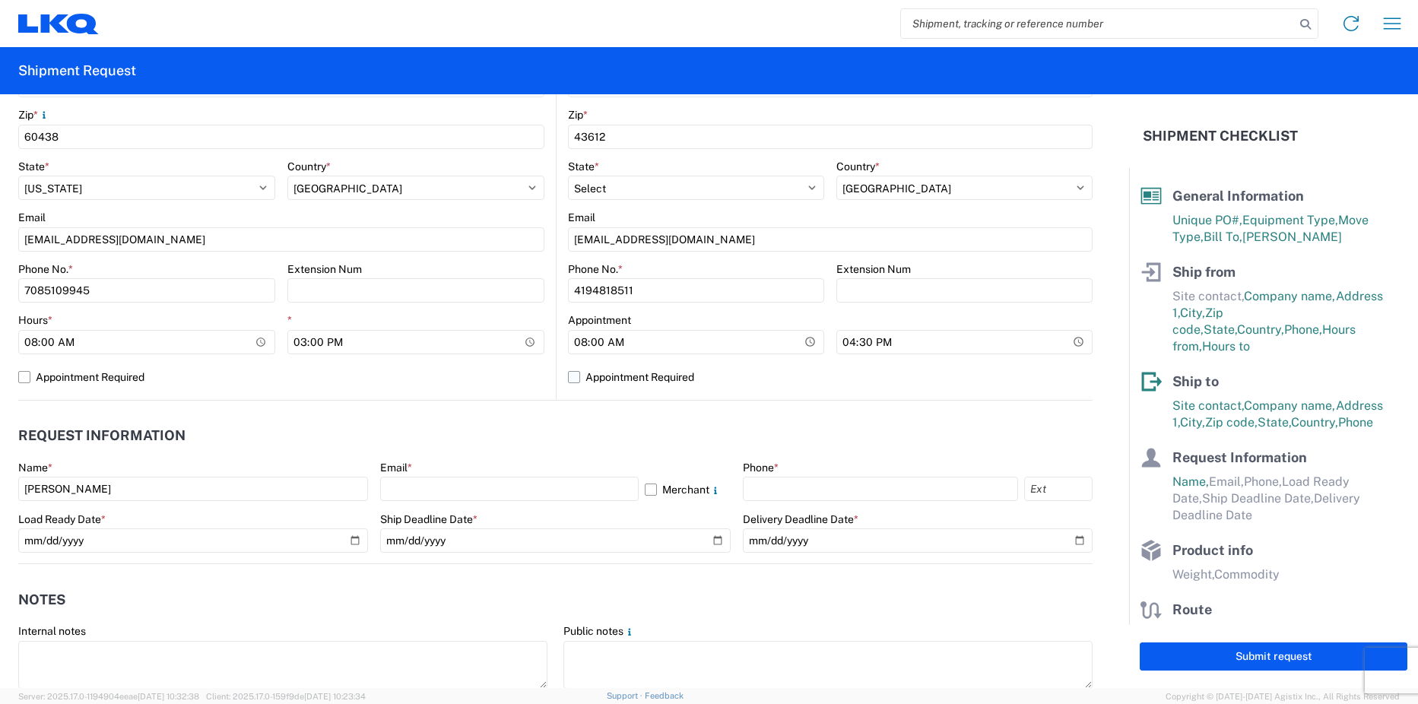
scroll to position [532, 0]
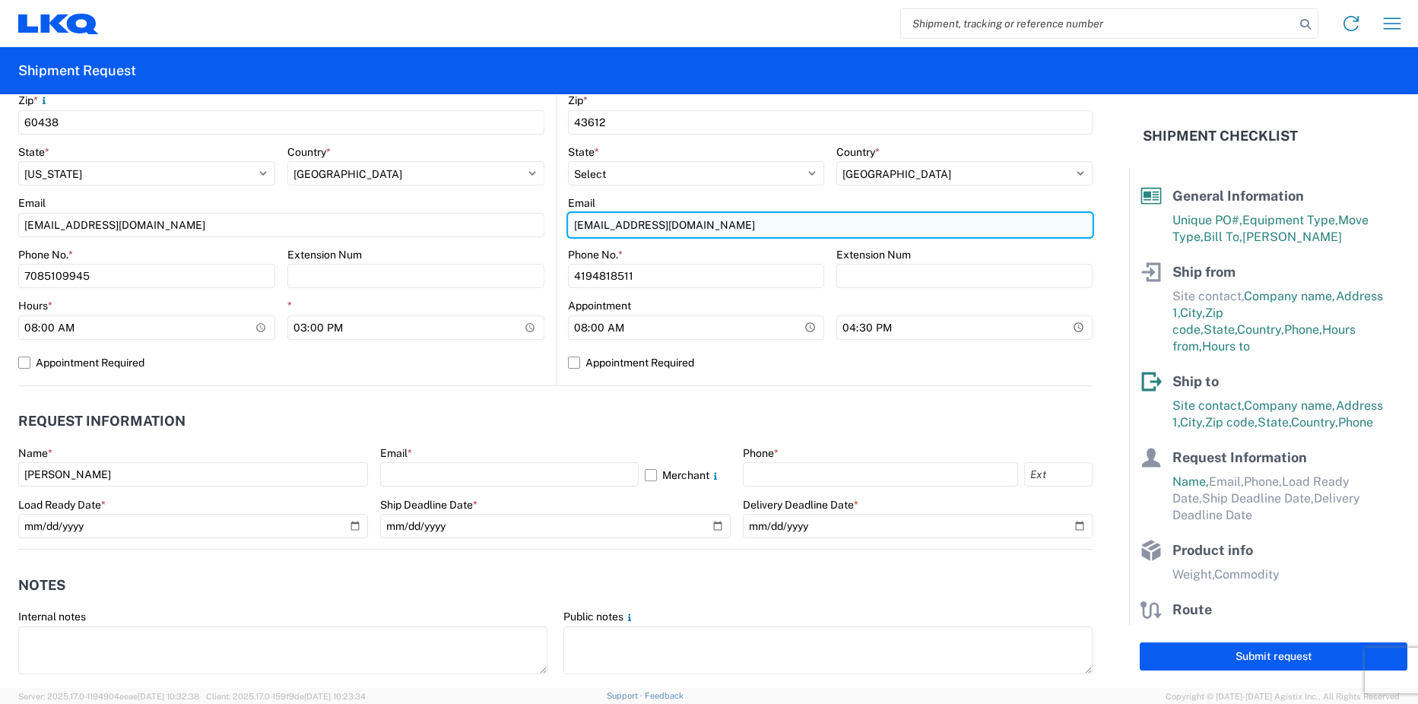
drag, startPoint x: 689, startPoint y: 224, endPoint x: 569, endPoint y: 227, distance: 119.4
click at [569, 227] on input "[EMAIL_ADDRESS][DOMAIN_NAME]" at bounding box center [830, 225] width 525 height 24
type input "[EMAIL_ADDRESS][DOMAIN_NAME]"
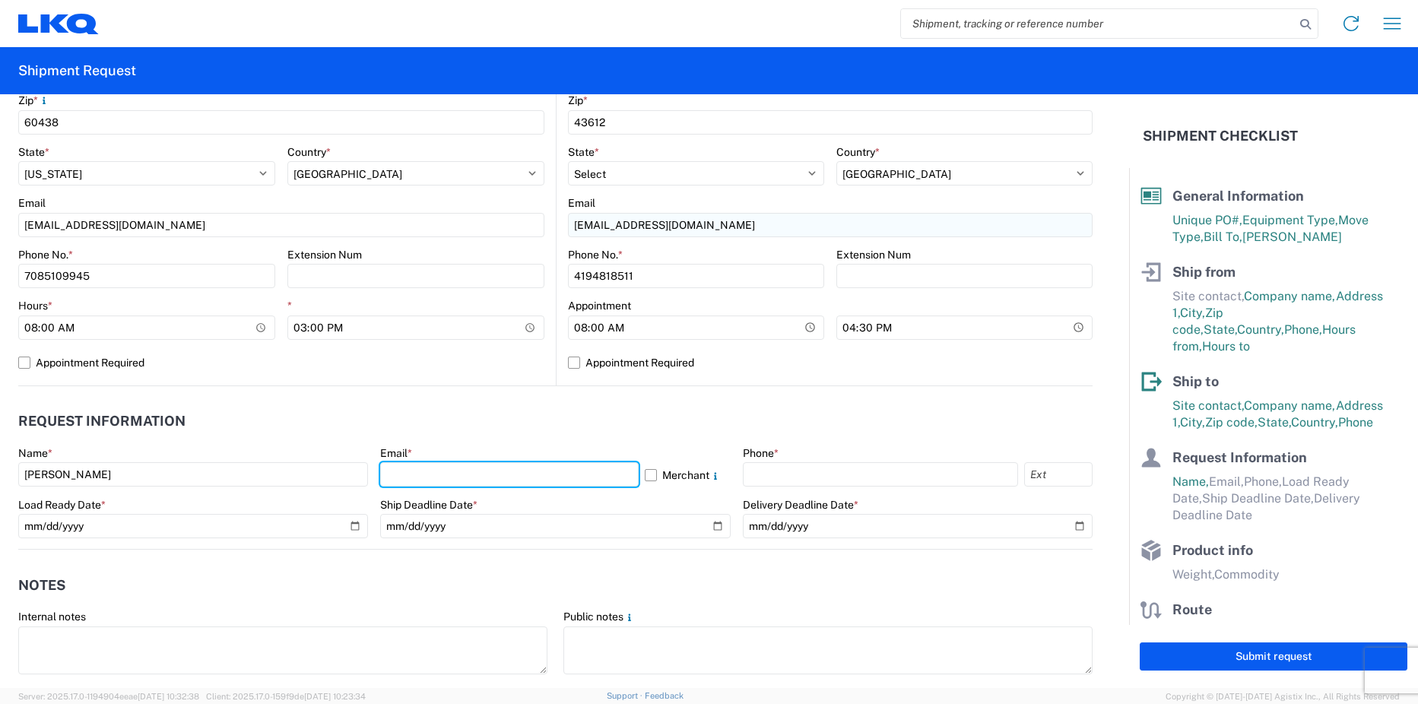
type input "[EMAIL_ADDRESS][DOMAIN_NAME]"
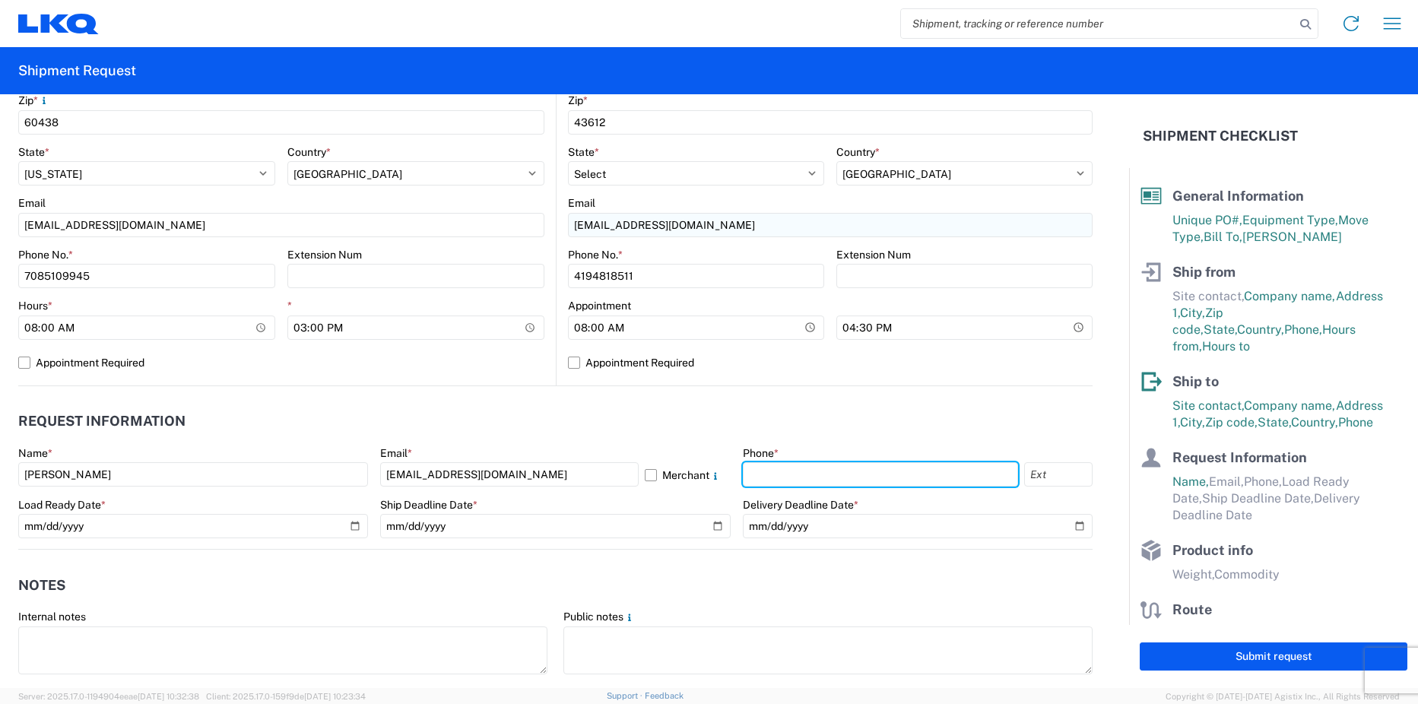
type input "4194818511"
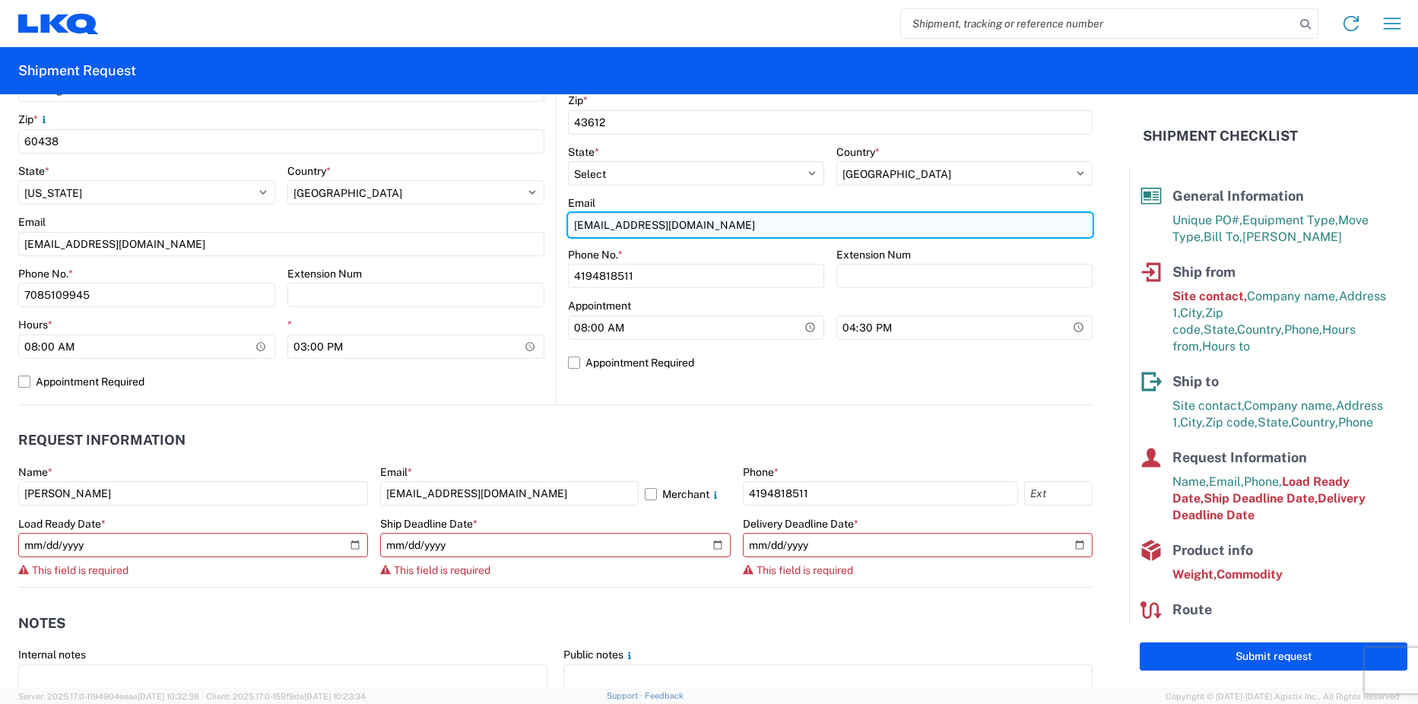
scroll to position [551, 0]
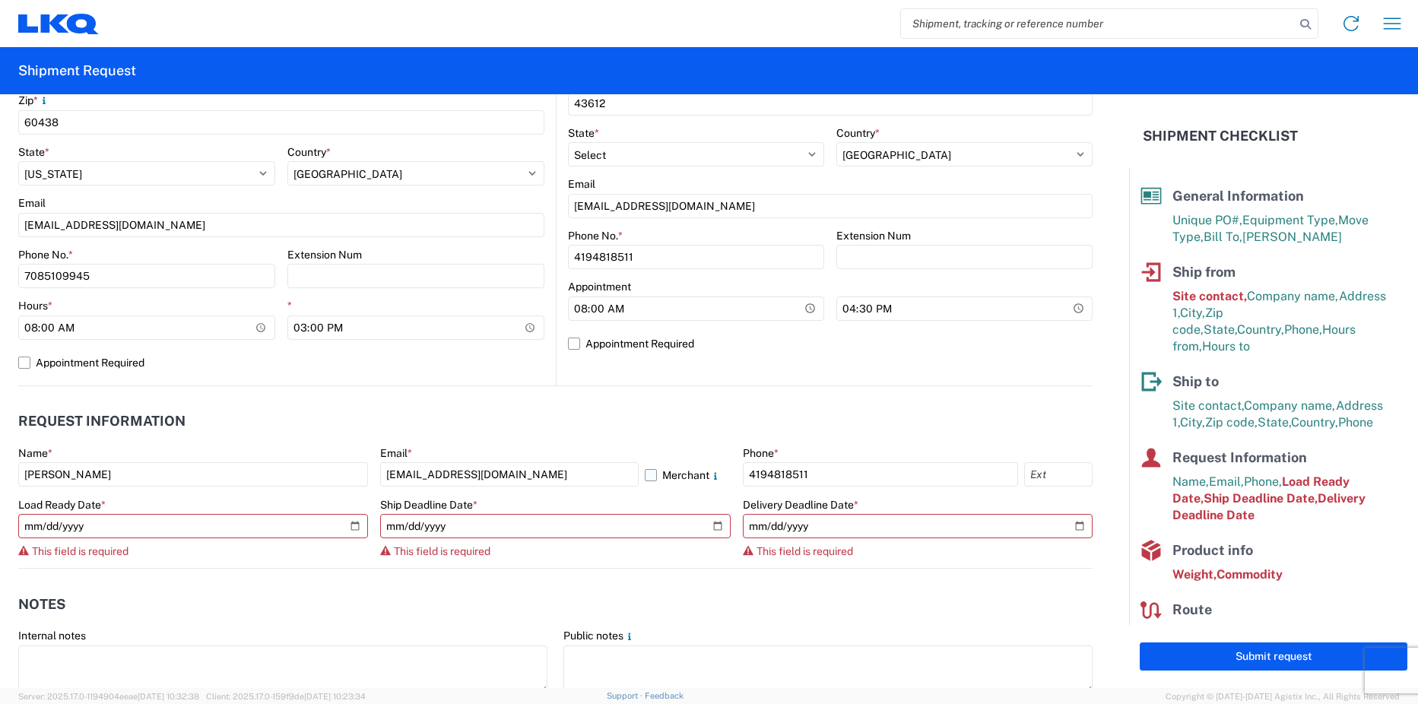
type input "Suite 1"
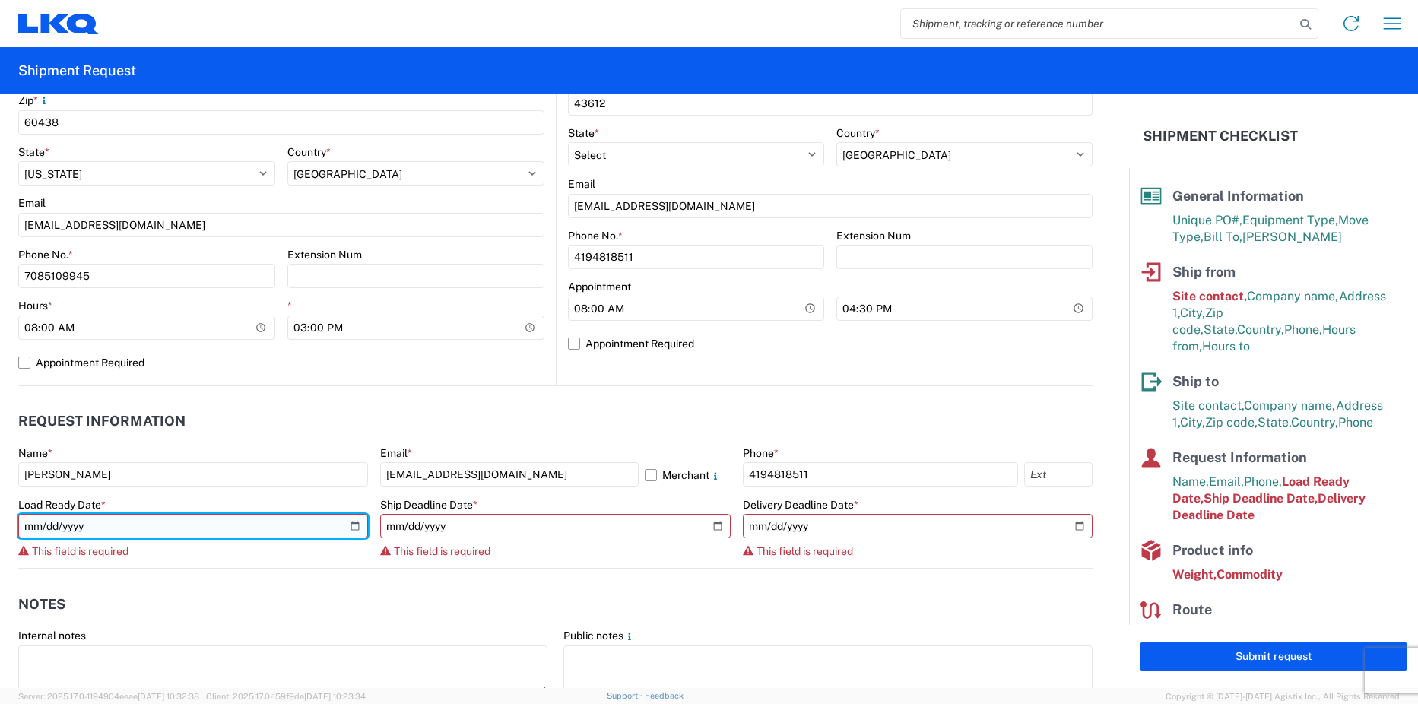
click at [350, 521] on input "date" at bounding box center [193, 526] width 350 height 24
type input "[DATE]"
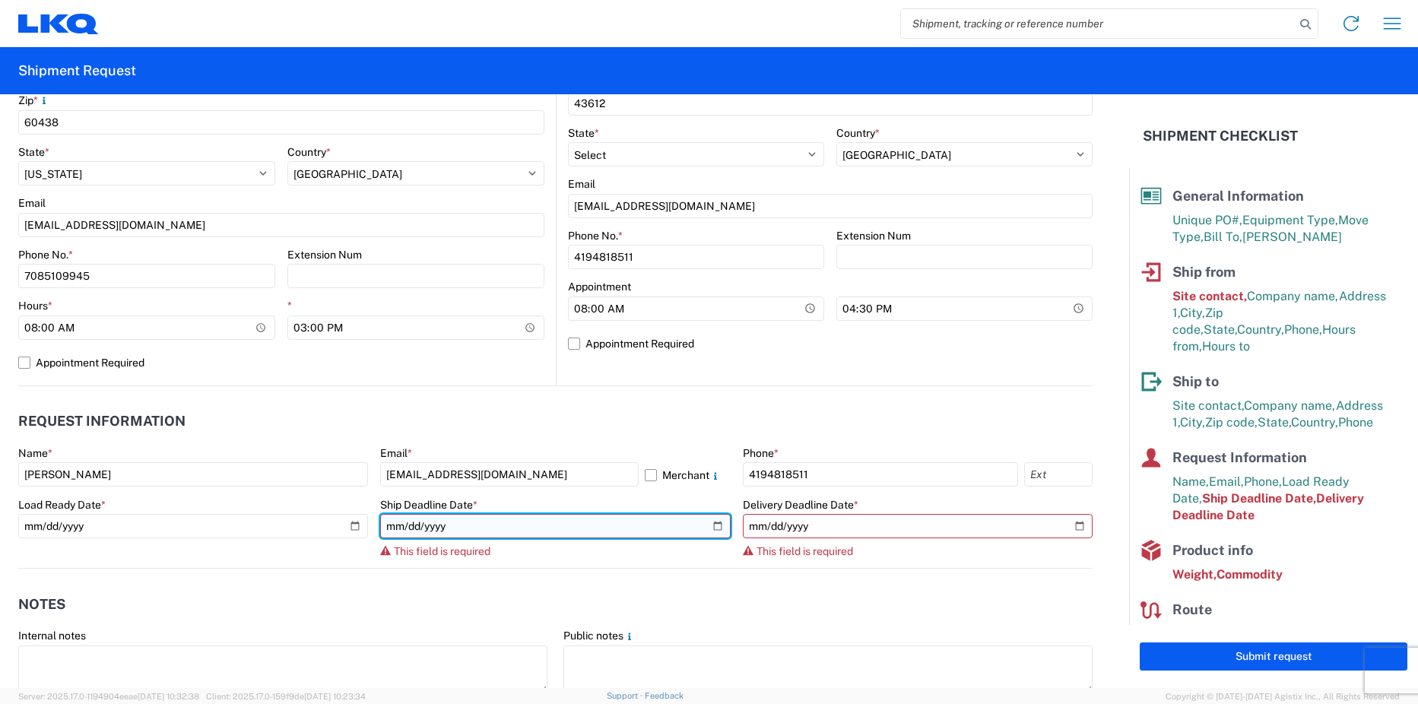
click at [712, 525] on input "date" at bounding box center [555, 526] width 350 height 24
type input "[DATE]"
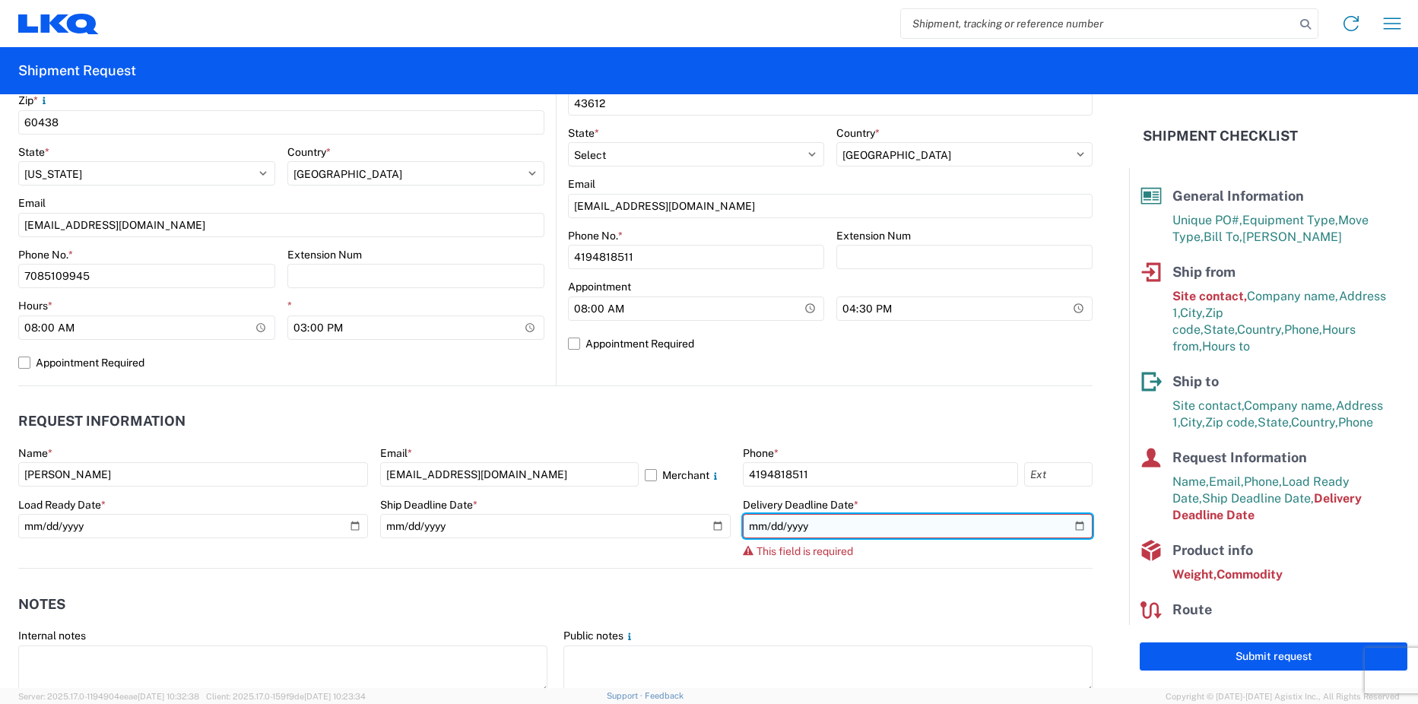
click at [1070, 528] on input "date" at bounding box center [918, 526] width 350 height 24
type input "[DATE]"
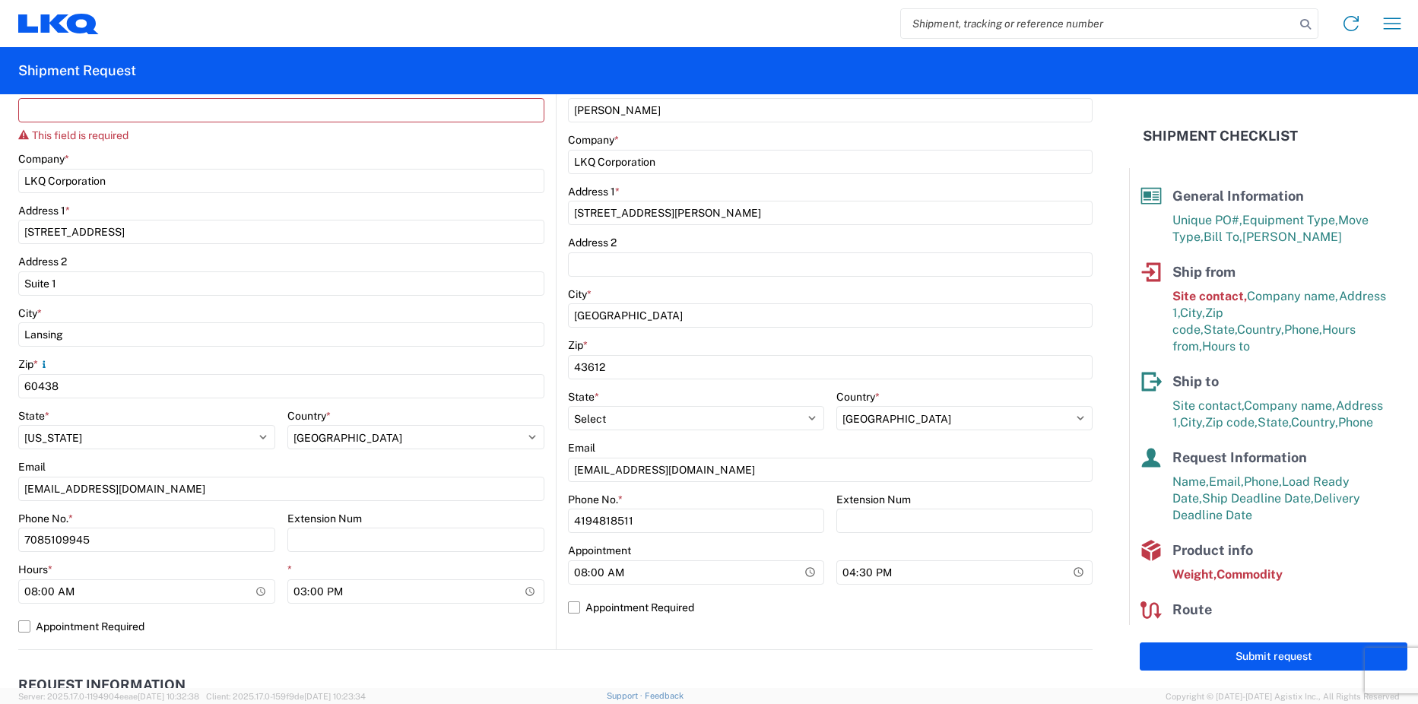
scroll to position [171, 0]
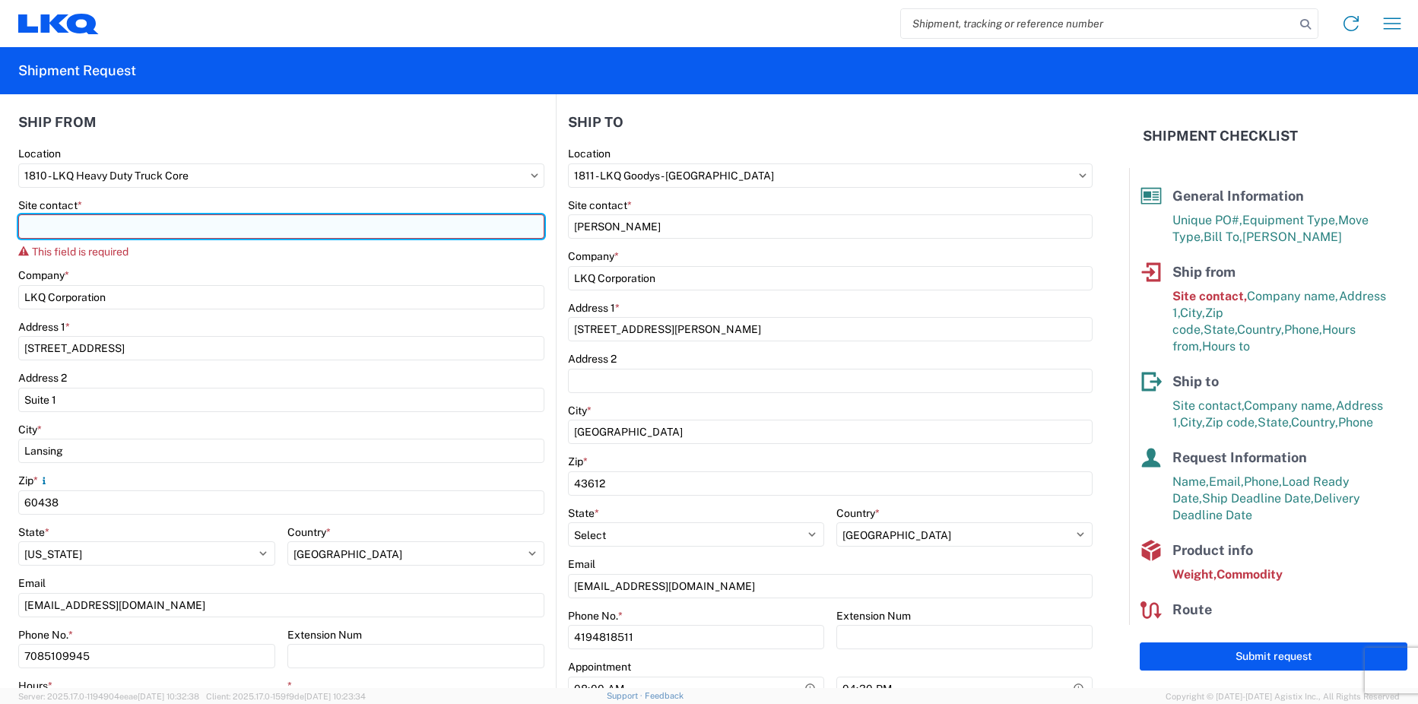
click at [189, 229] on input "Site contact *" at bounding box center [281, 226] width 526 height 24
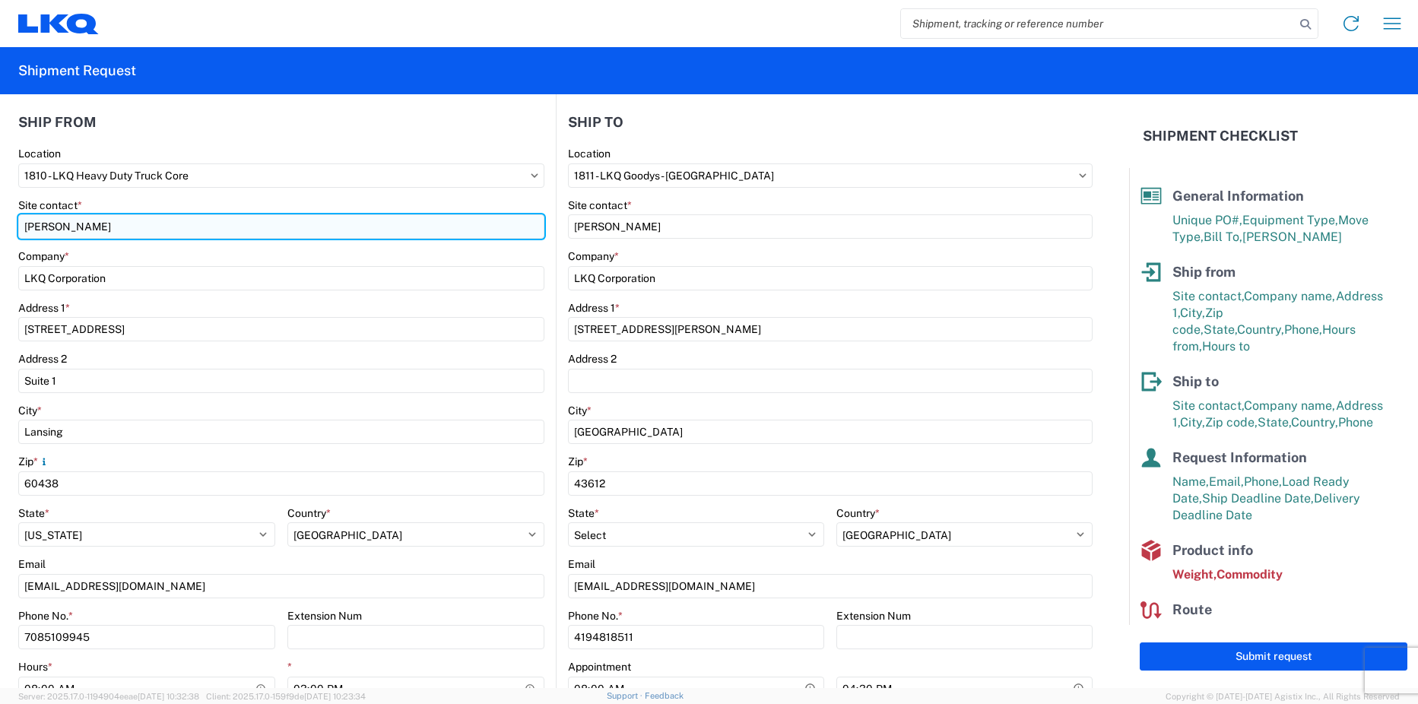
type input "[PERSON_NAME]"
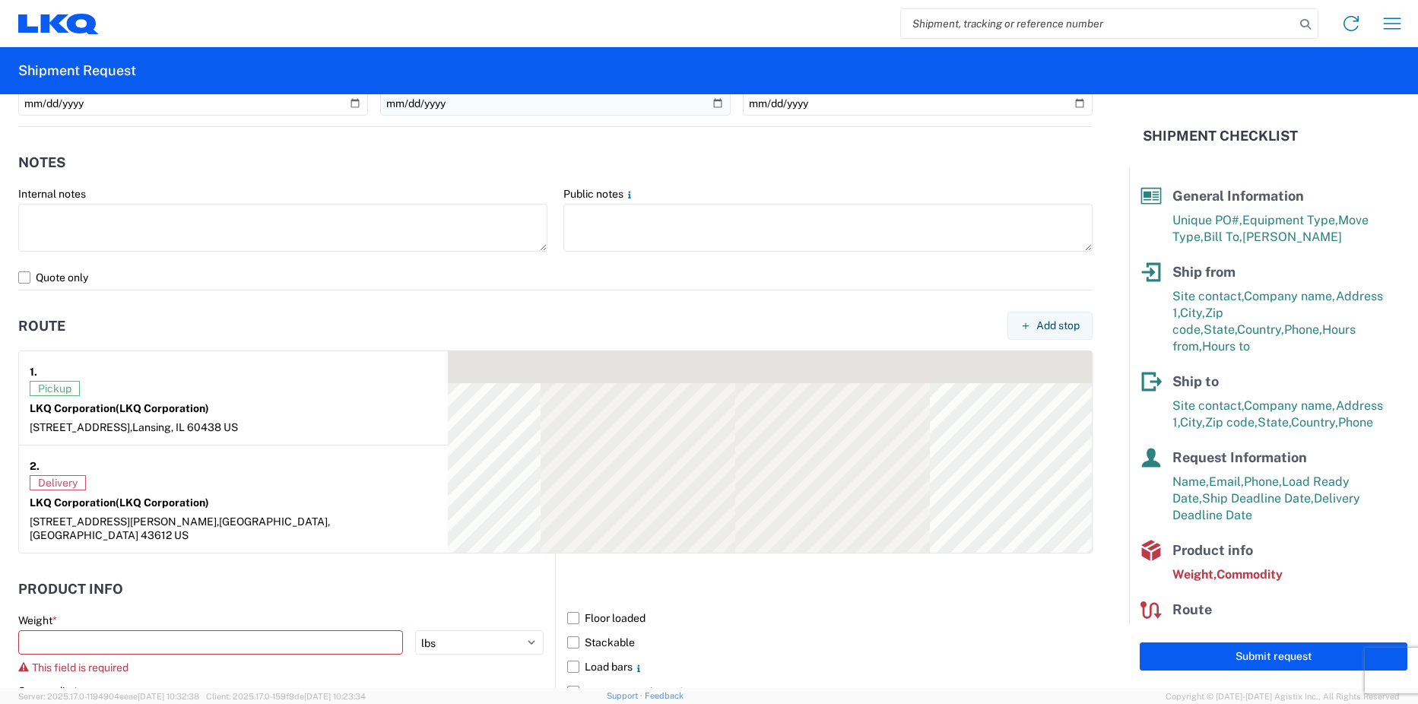
scroll to position [1007, 0]
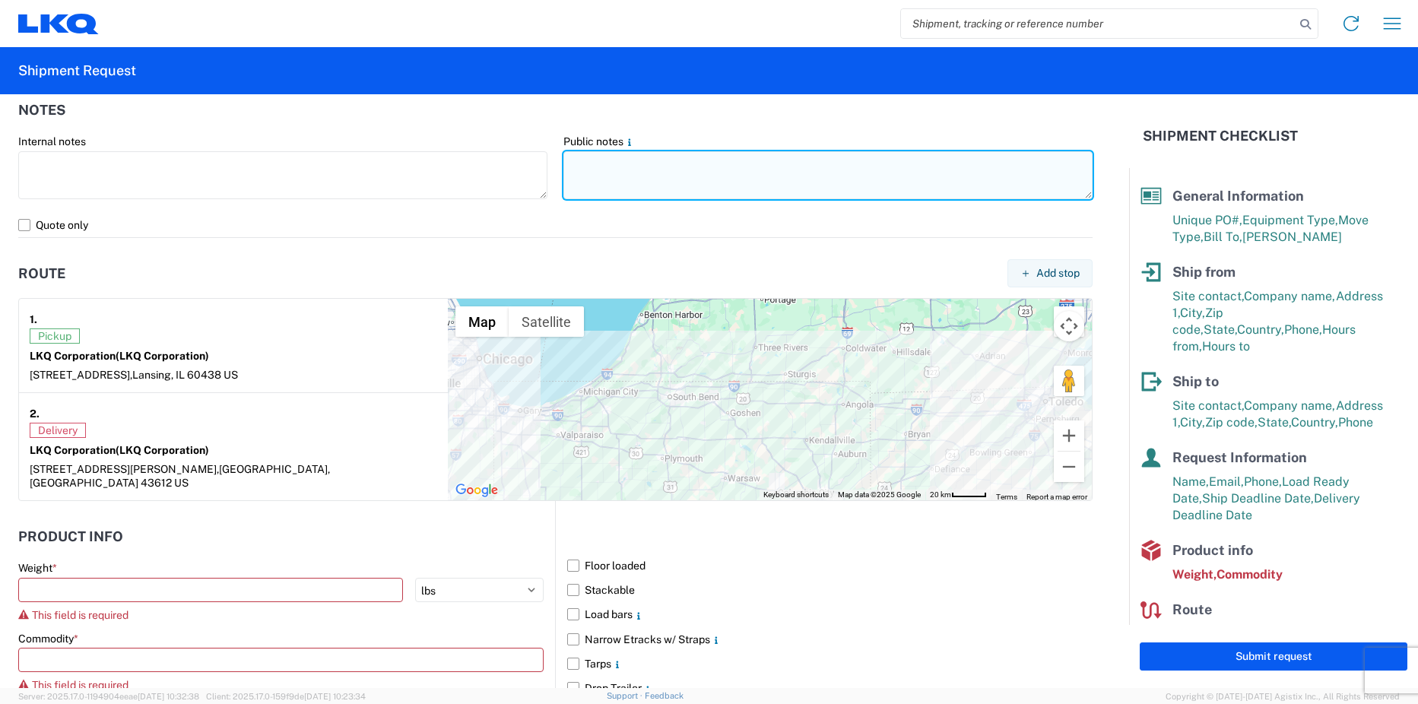
click at [576, 170] on textarea at bounding box center [827, 175] width 529 height 48
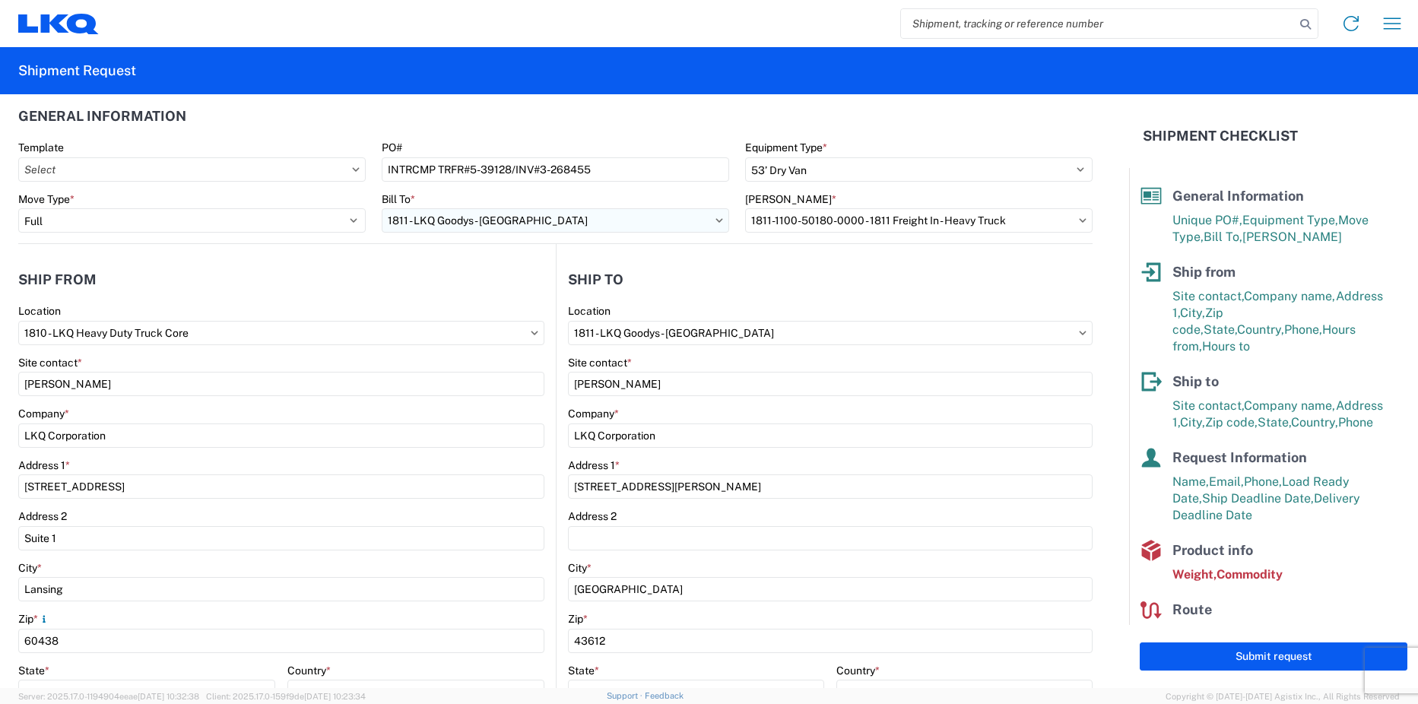
scroll to position [0, 0]
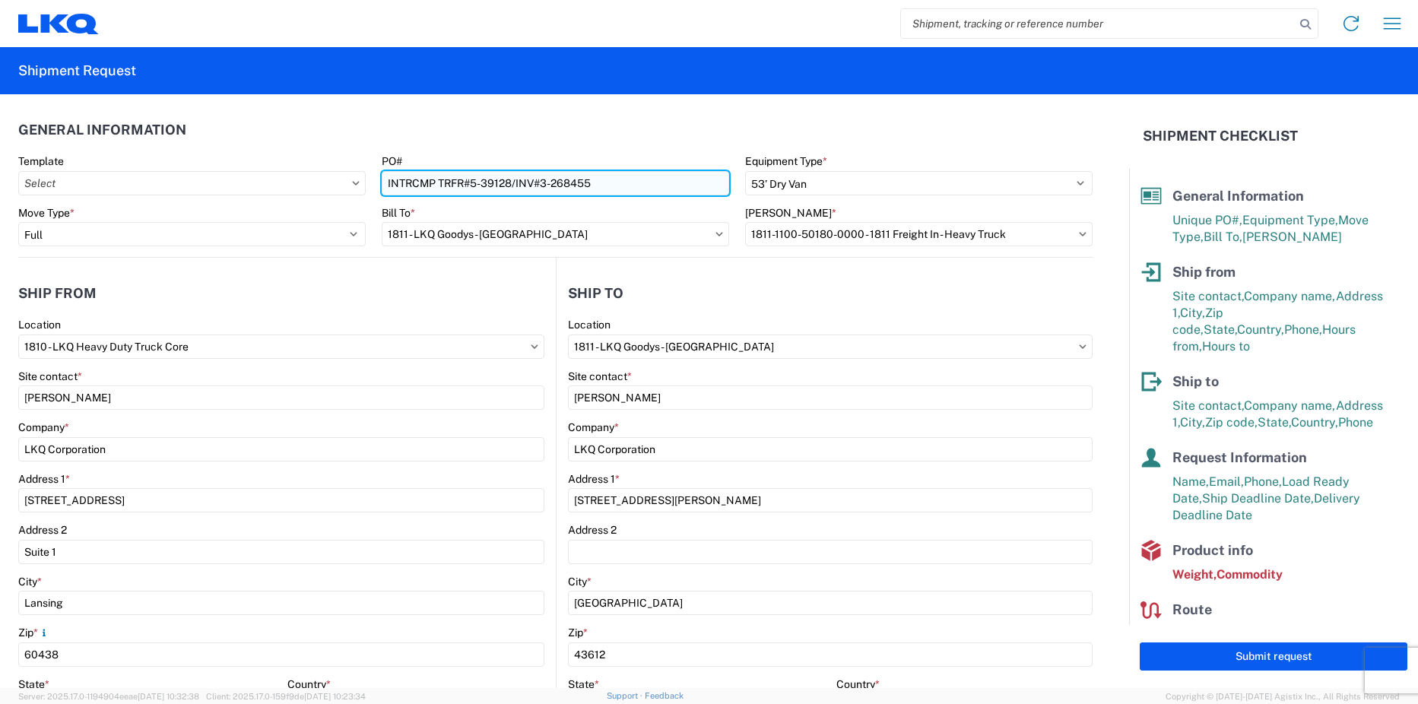
drag, startPoint x: 601, startPoint y: 182, endPoint x: 452, endPoint y: 181, distance: 149.8
click at [388, 188] on input "INTRCMP TRFR#5-39128/INV#3-268455" at bounding box center [555, 183] width 347 height 24
drag, startPoint x: 477, startPoint y: 184, endPoint x: 546, endPoint y: 173, distance: 70.1
click at [544, 173] on input "INTRCMP TRFR#5-39128/INV#3-268455" at bounding box center [555, 183] width 347 height 24
click at [613, 185] on input "INTRCMP TRFR#5-39128/INV#3-268455" at bounding box center [555, 183] width 347 height 24
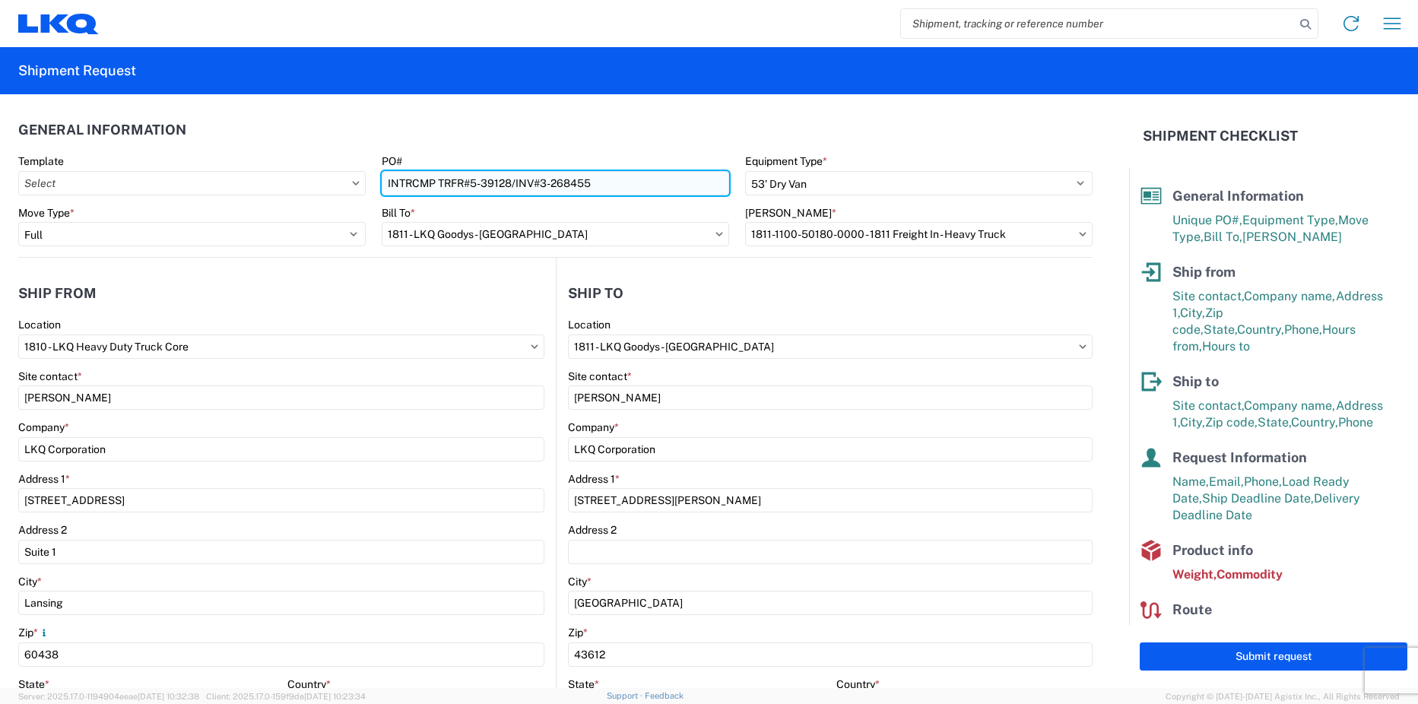
click at [624, 188] on input "INTRCMP TRFR#5-39128/INV#3-268455" at bounding box center [555, 183] width 347 height 24
click at [625, 189] on input "INTRCMP TRFR#5-39128/INV#3-268455" at bounding box center [555, 183] width 347 height 24
drag, startPoint x: 530, startPoint y: 180, endPoint x: 410, endPoint y: 177, distance: 120.1
click at [336, 179] on div "Template PO# INTRCMP TRFR#5-39128/INV#3-268455 Equipment Type * Select 53’ Dry …" at bounding box center [556, 180] width 1090 height 52
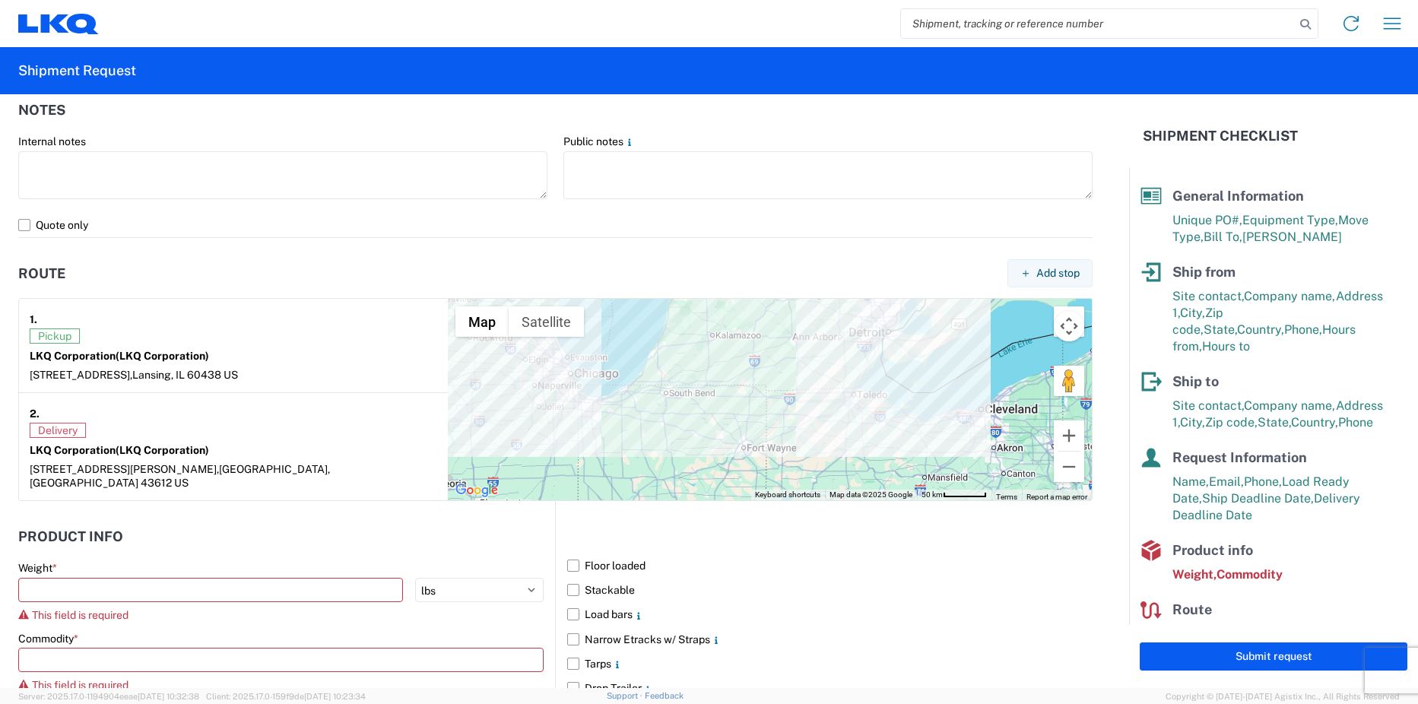
scroll to position [1287, 0]
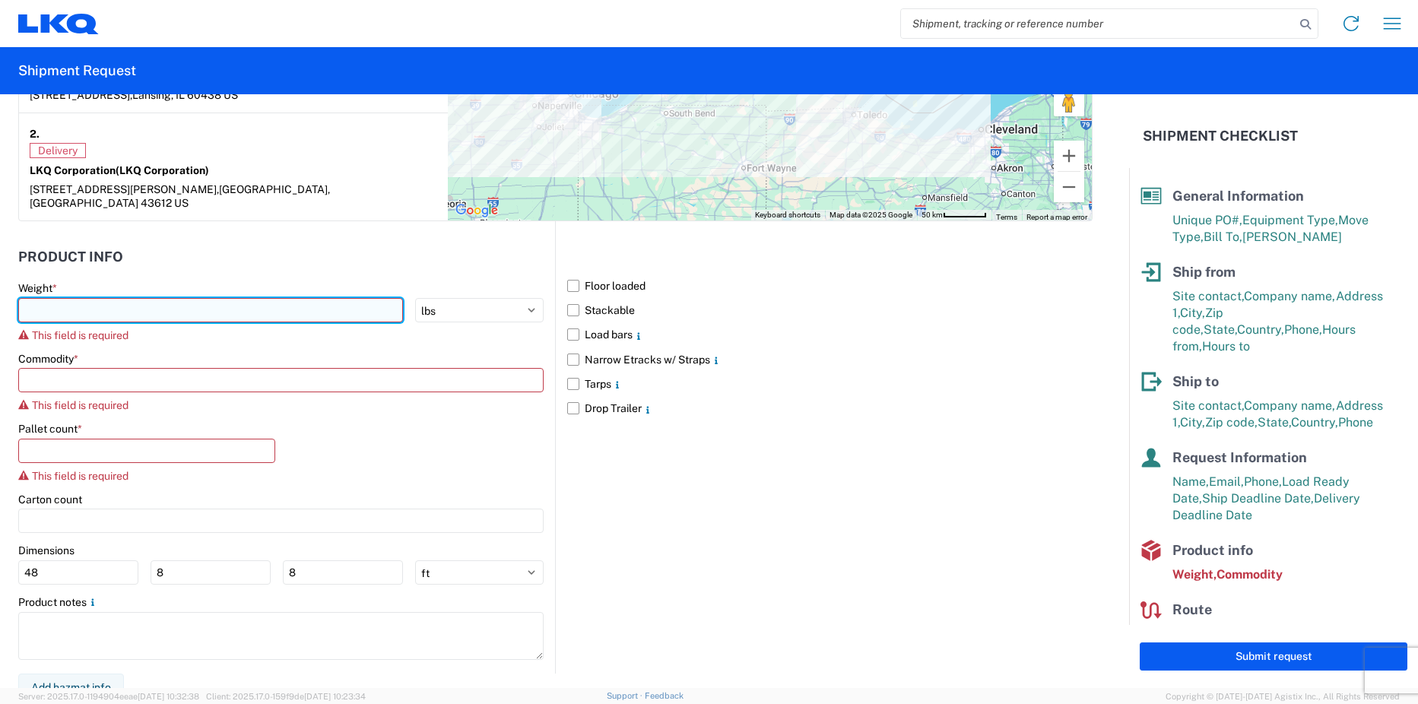
click at [121, 298] on input "number" at bounding box center [210, 310] width 385 height 24
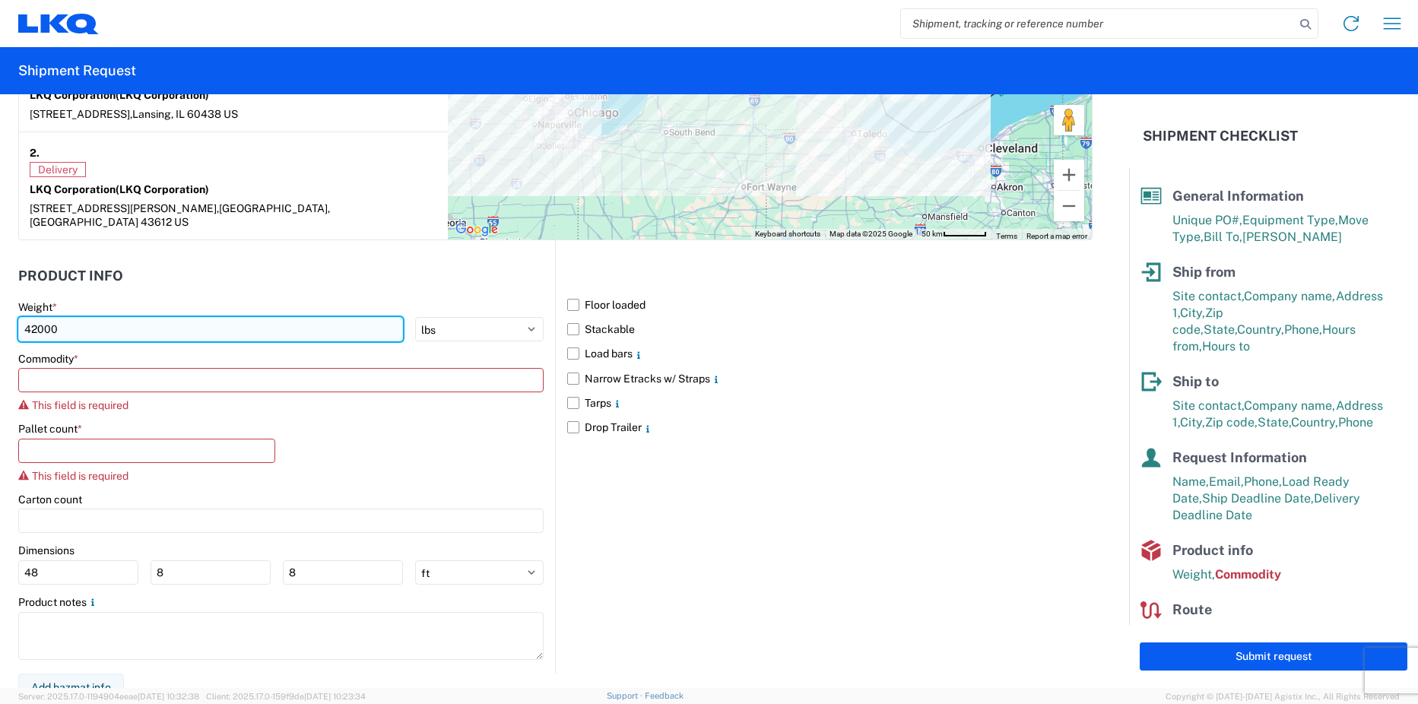
type input "42000"
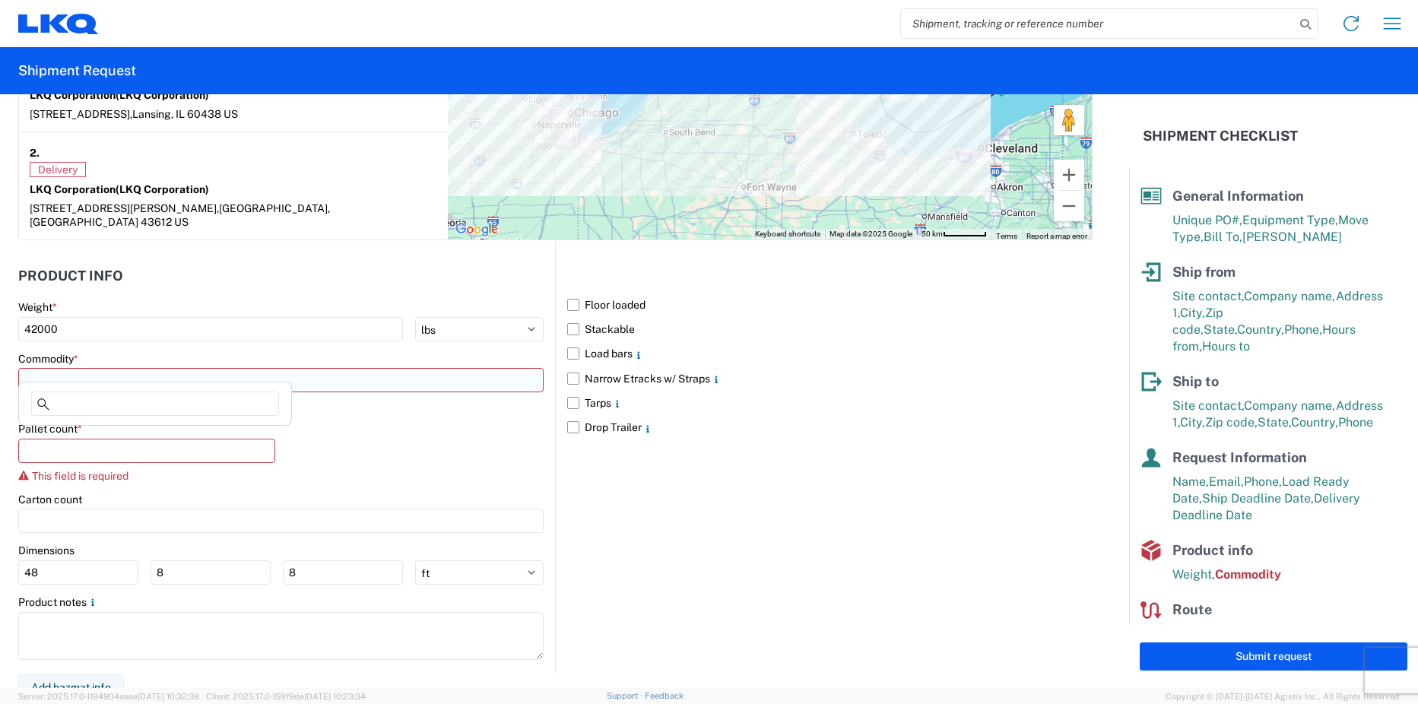
click at [59, 368] on input at bounding box center [280, 380] width 525 height 24
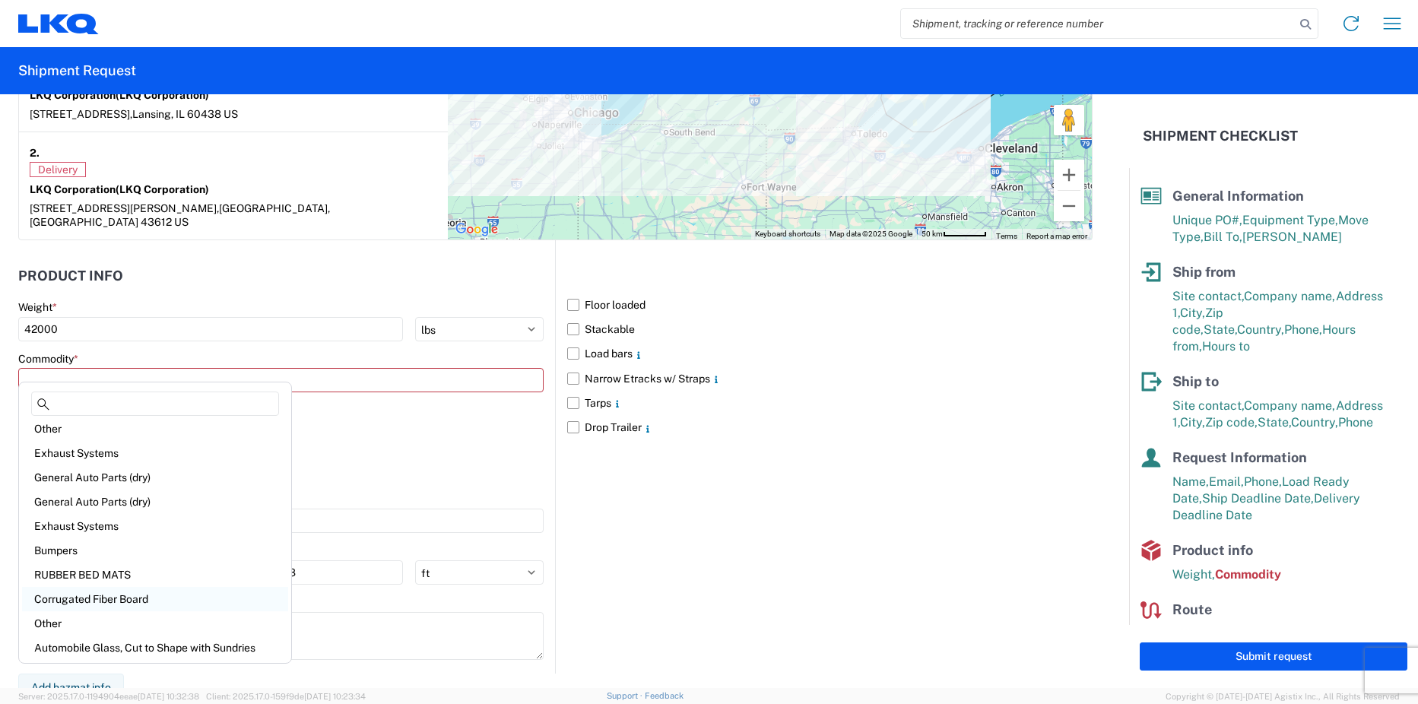
scroll to position [176, 0]
click at [121, 453] on div "General Auto Parts (dry)" at bounding box center [155, 453] width 266 height 24
type input "General Auto Parts (dry)"
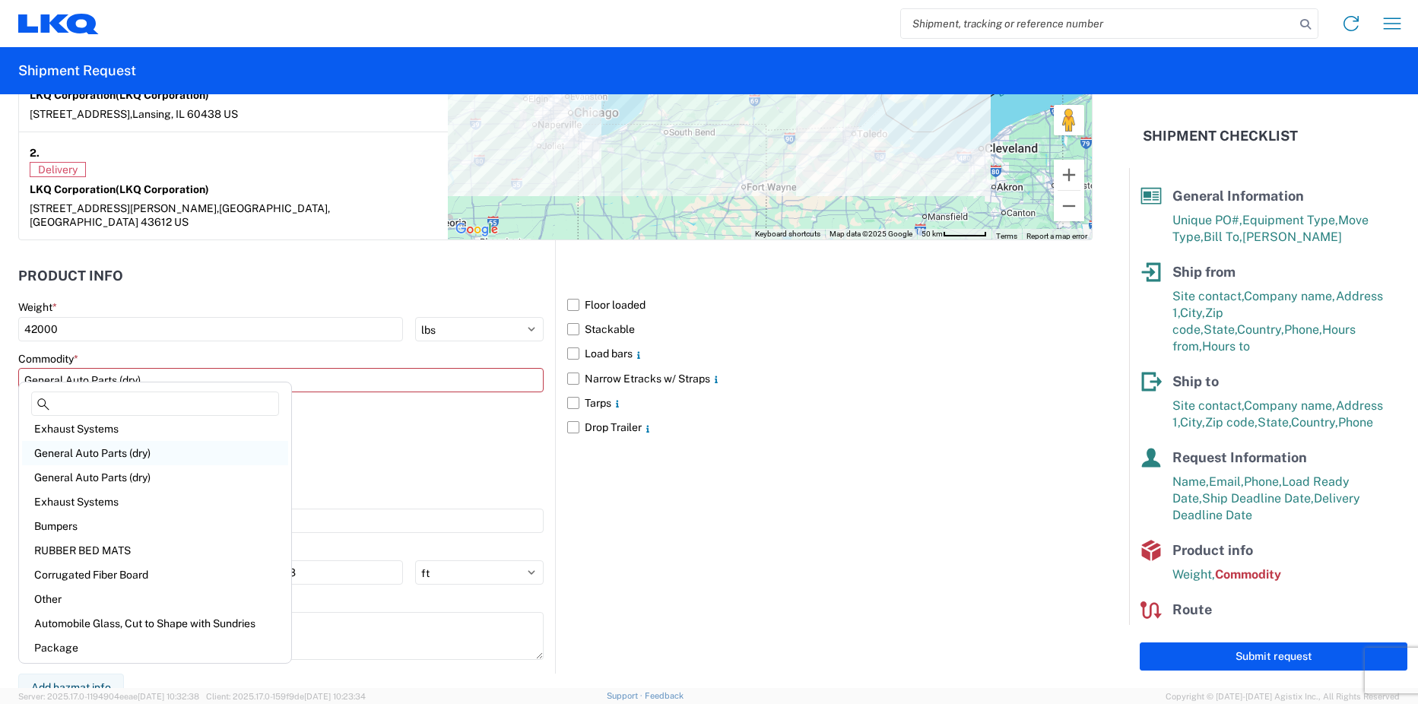
scroll to position [1249, 0]
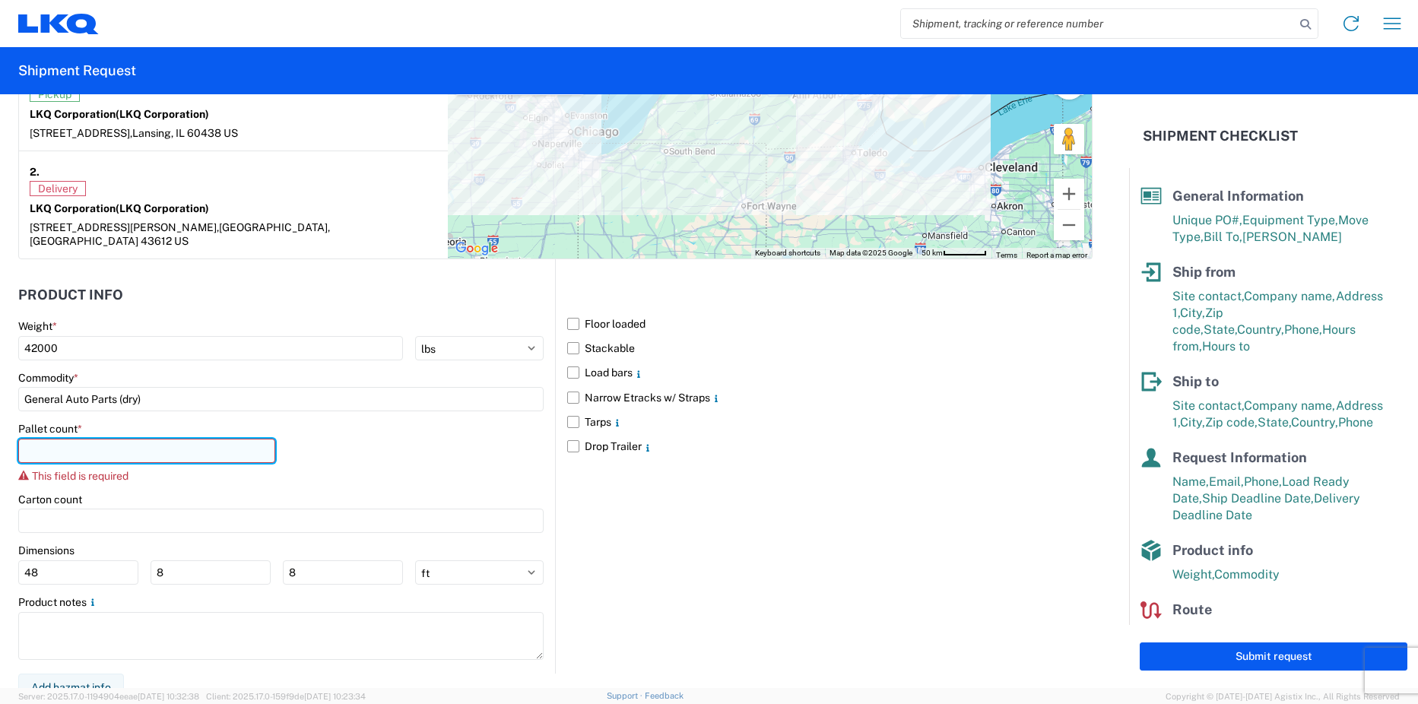
click at [144, 439] on input "number" at bounding box center [146, 451] width 257 height 24
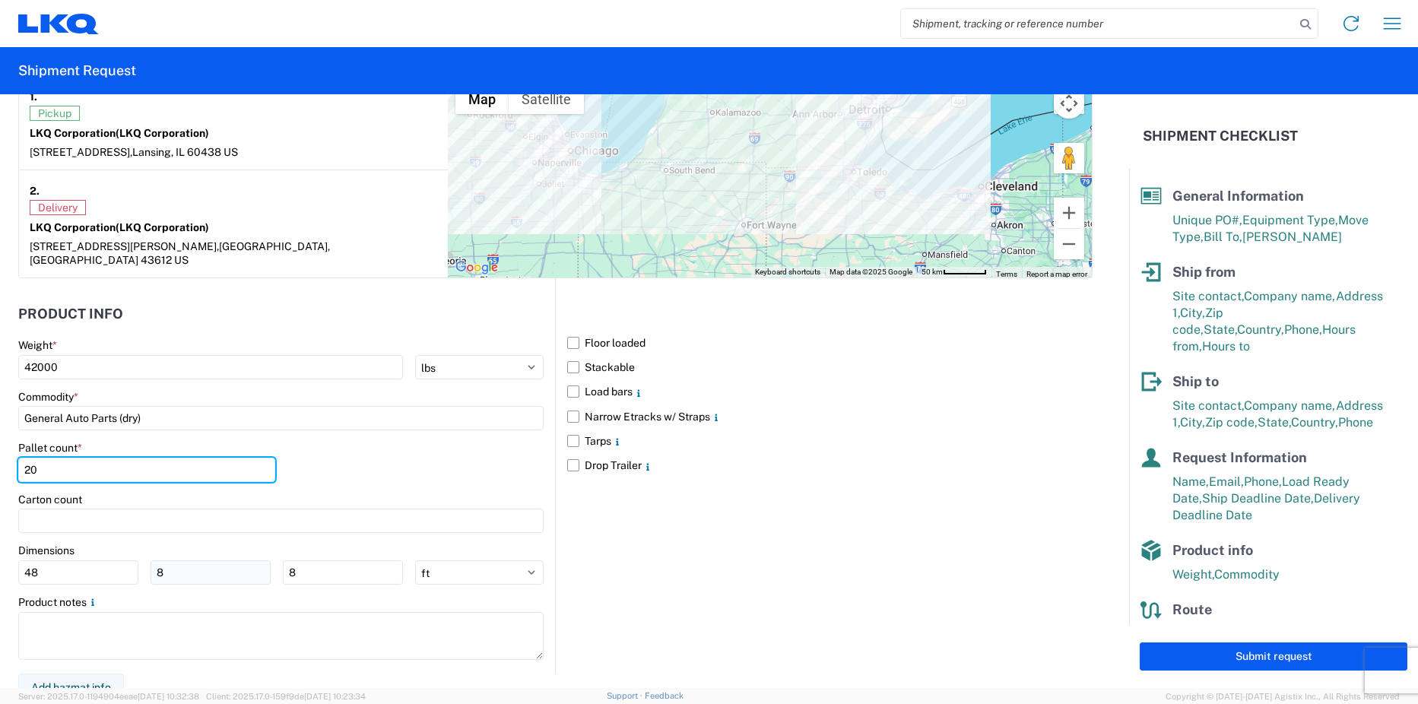
type input "20"
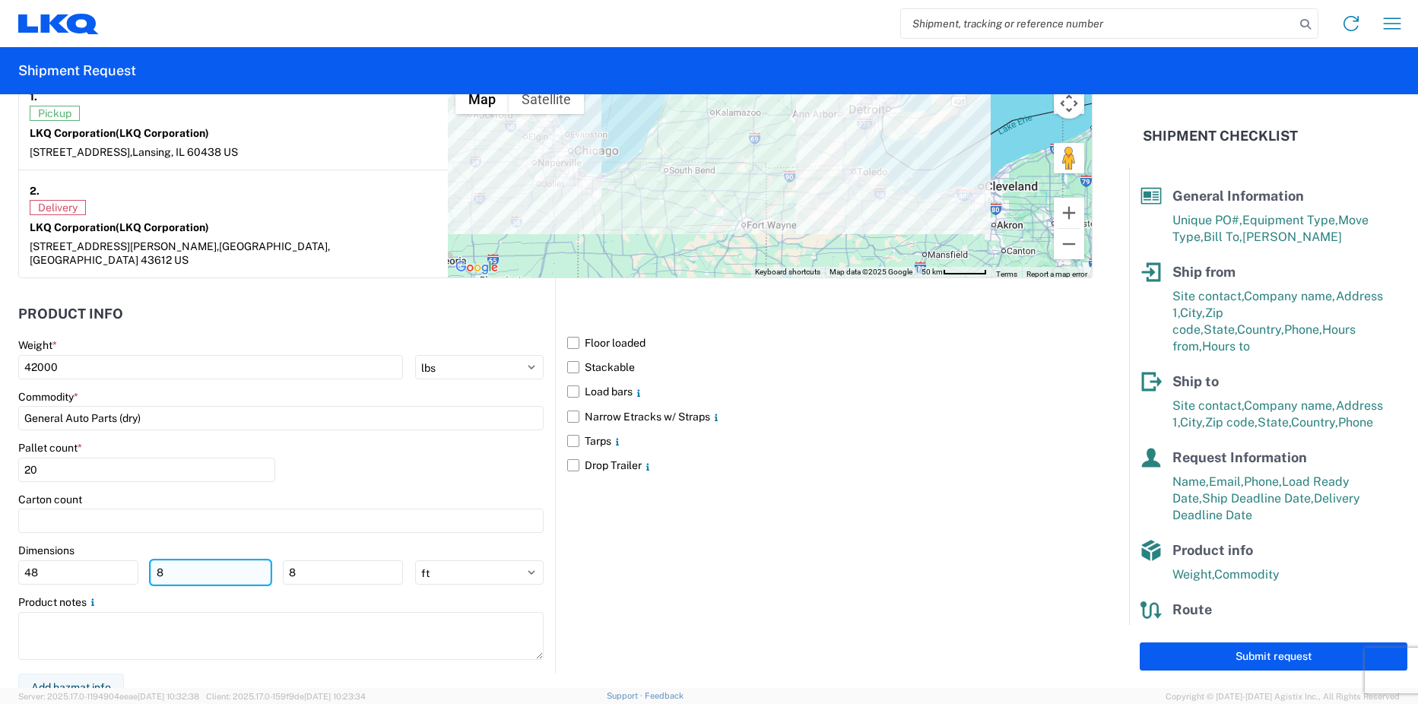
click at [201, 560] on input "8" at bounding box center [211, 572] width 120 height 24
type input "40"
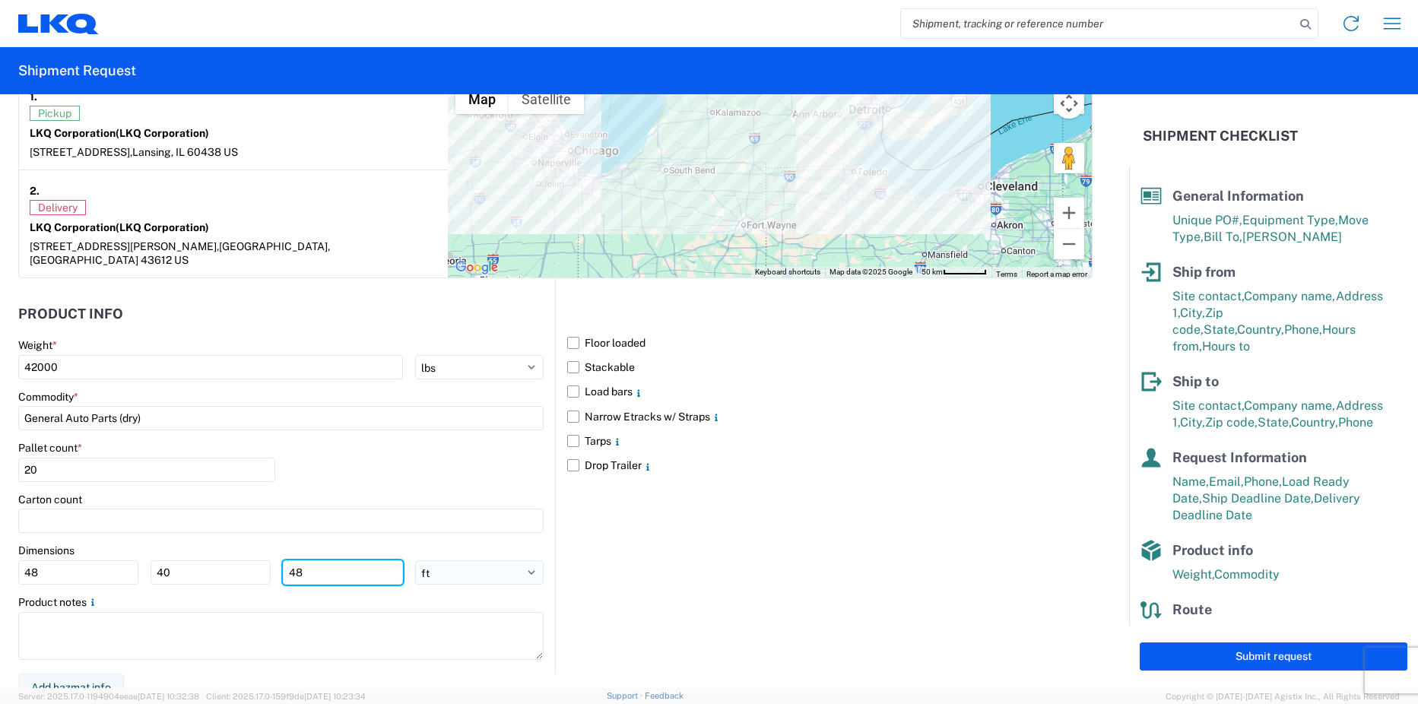
type input "48"
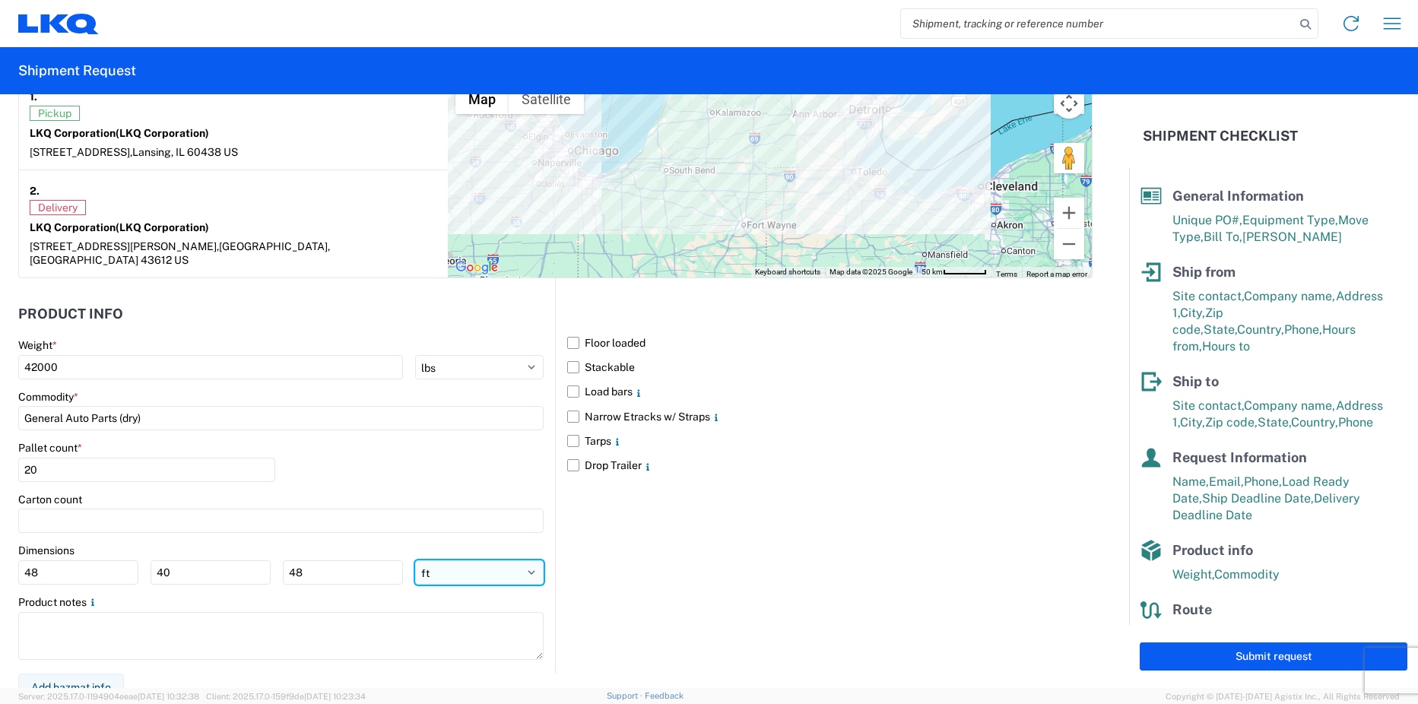
click at [511, 567] on select "ft in cm" at bounding box center [479, 572] width 128 height 24
select select "IN"
click at [415, 560] on select "ft in cm" at bounding box center [479, 572] width 128 height 24
type input "576"
type input "480"
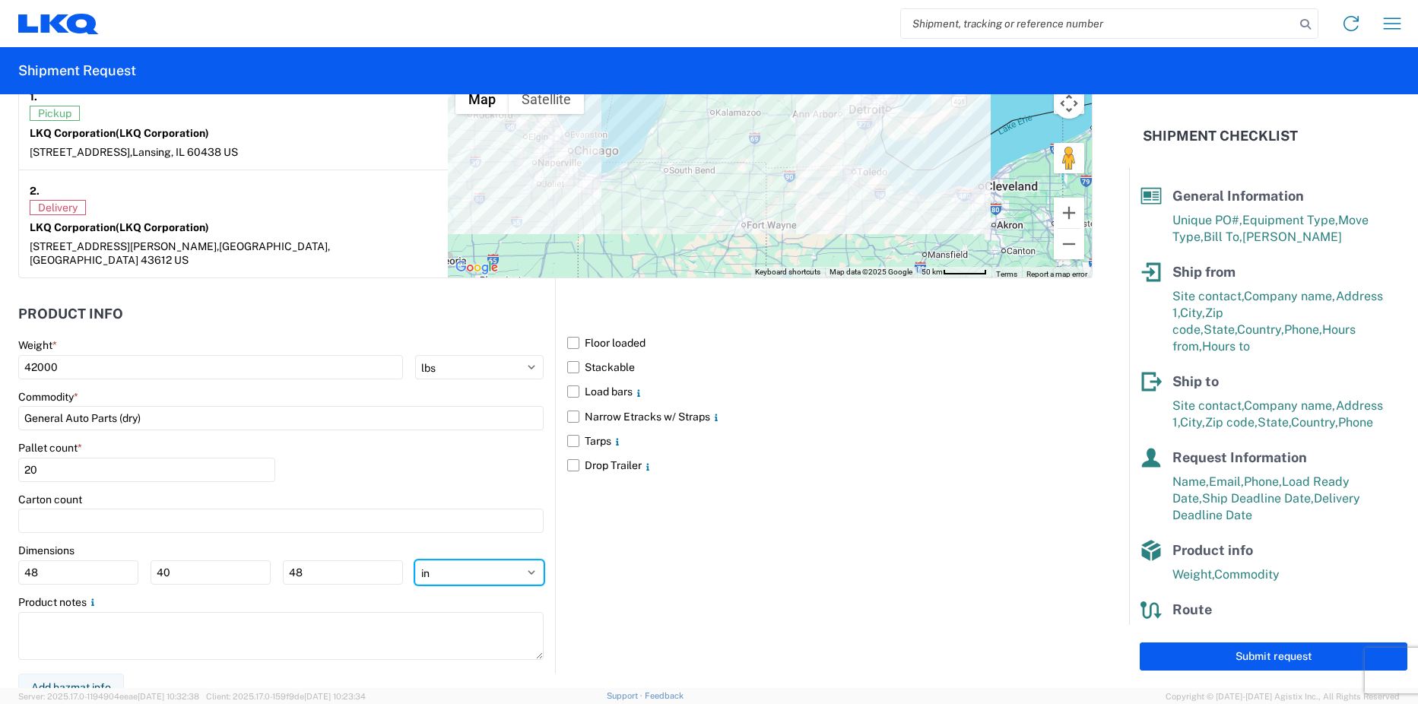
type input "576"
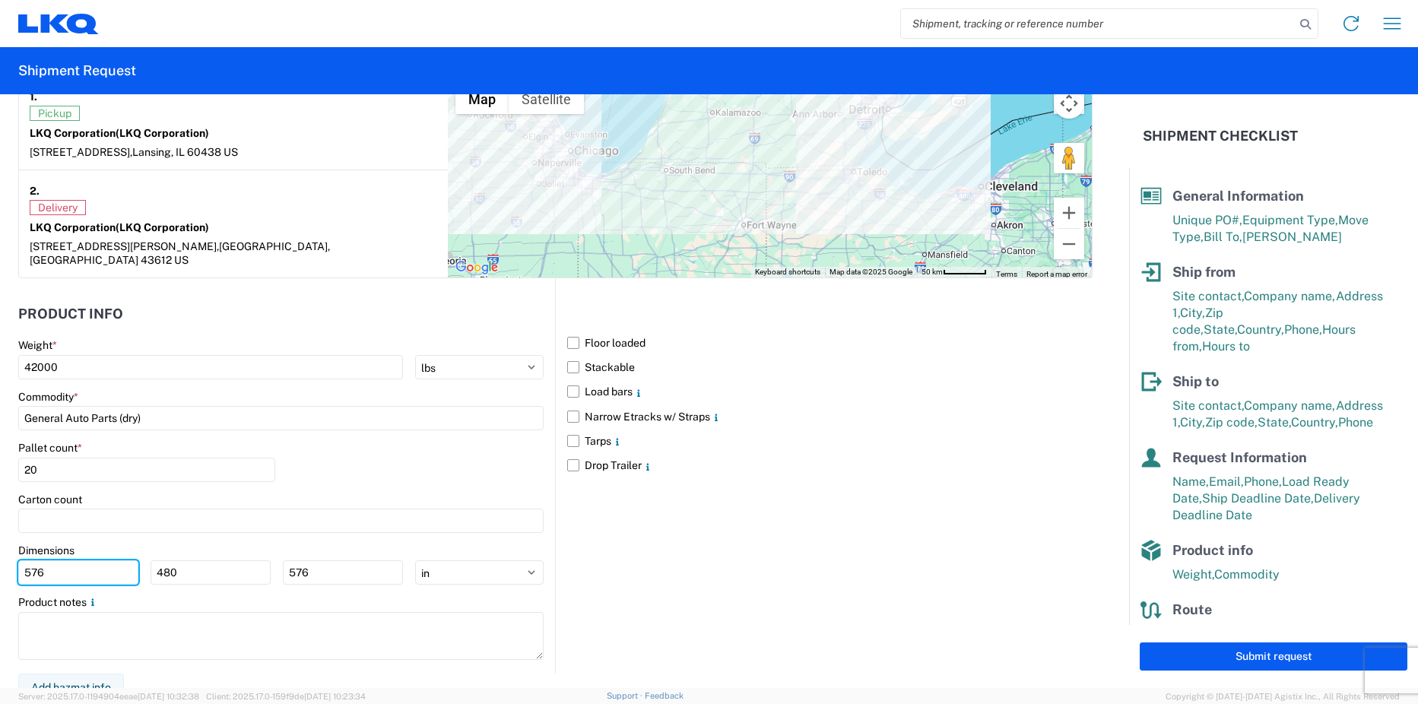
drag, startPoint x: 13, startPoint y: 562, endPoint x: -21, endPoint y: 559, distance: 34.3
click at [0, 559] on html "Home Shipment request Shipment tracking Shipment Request General Information Te…" at bounding box center [709, 352] width 1418 height 704
type input "52"
type input "48"
type input "4"
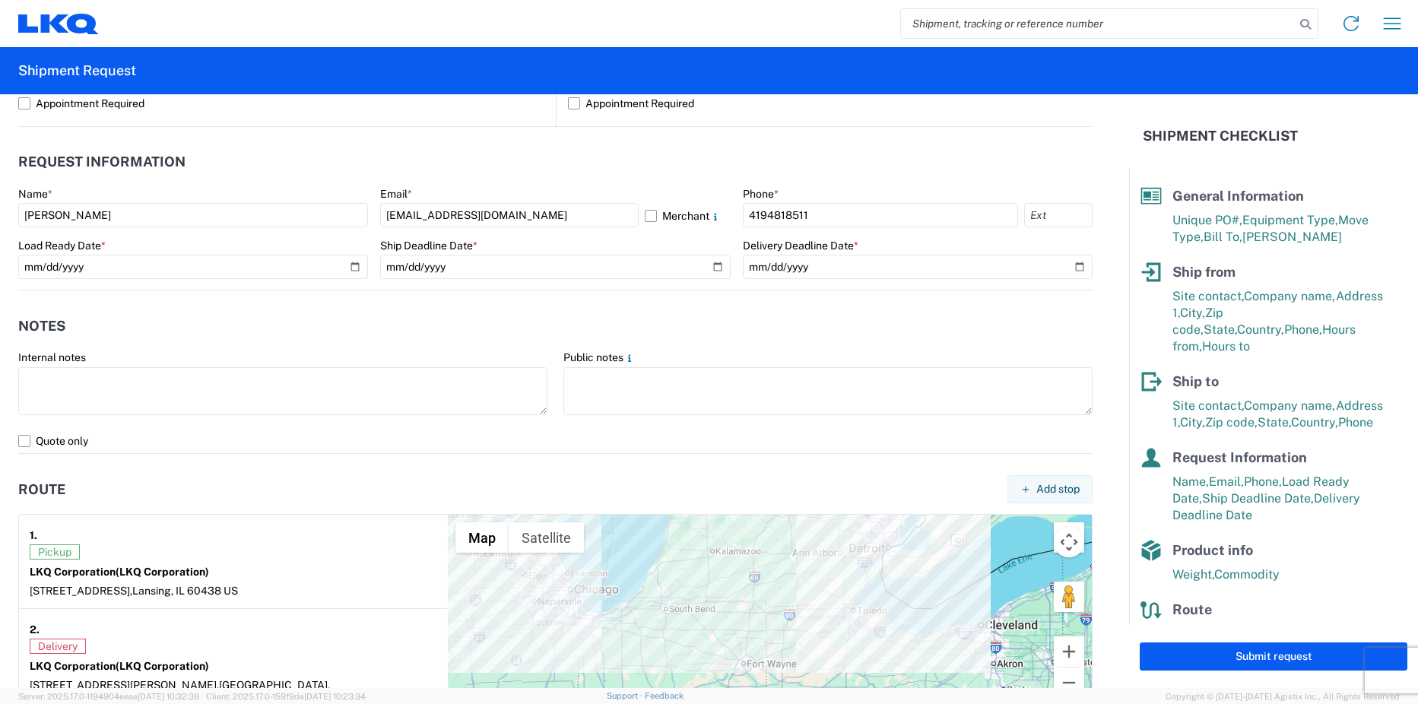
scroll to position [836, 0]
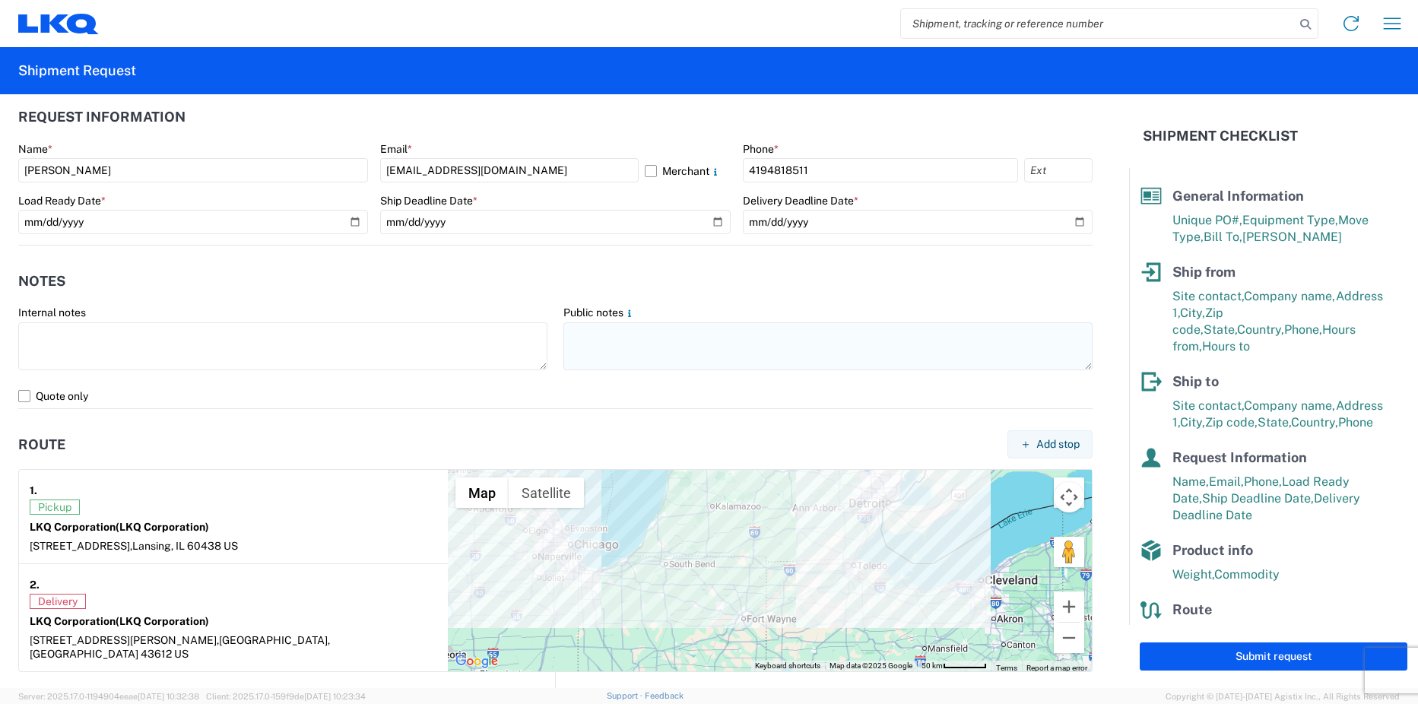
type input "52"
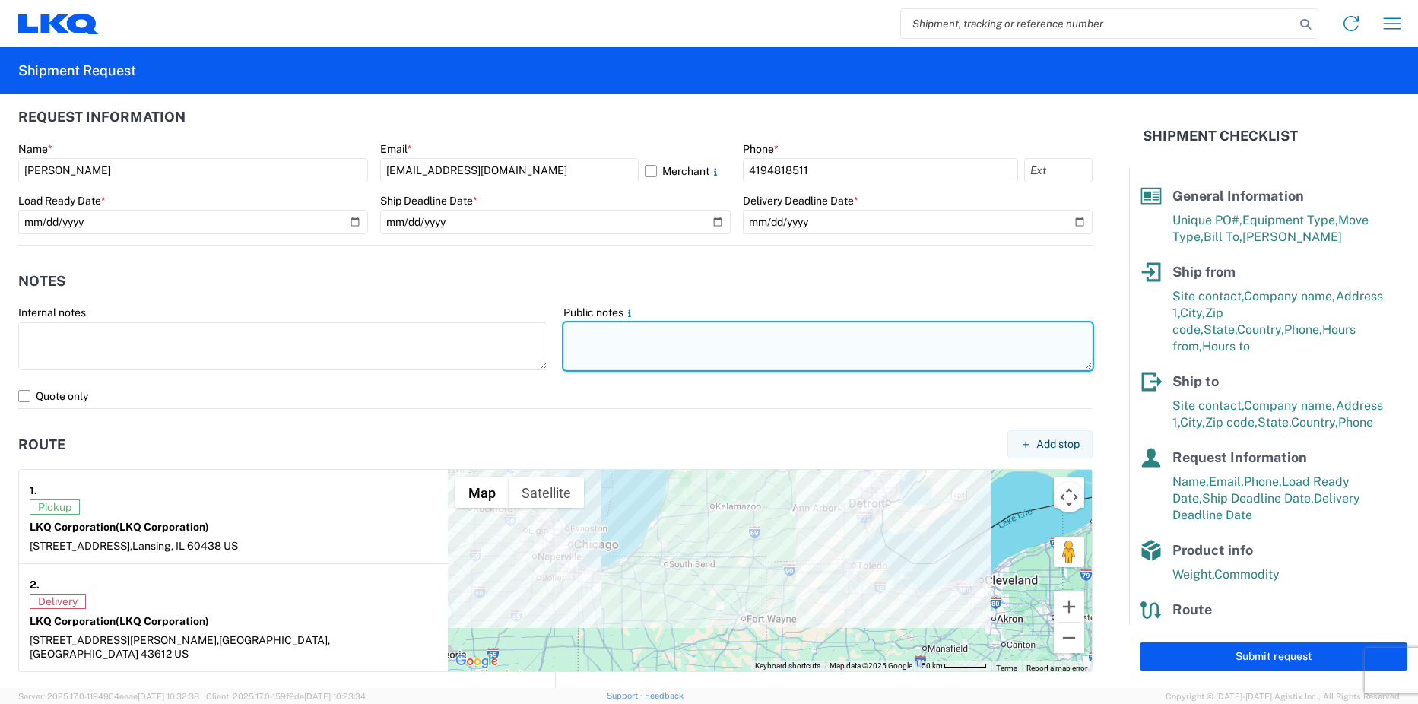
paste textarea "INTRCMP TRFR#5-39128/INV#3-268455"
drag, startPoint x: 693, startPoint y: 331, endPoint x: 718, endPoint y: 328, distance: 24.6
click at [693, 331] on textarea "INTRCMP TRFR#5-39128/INV#3-268455" at bounding box center [827, 346] width 529 height 48
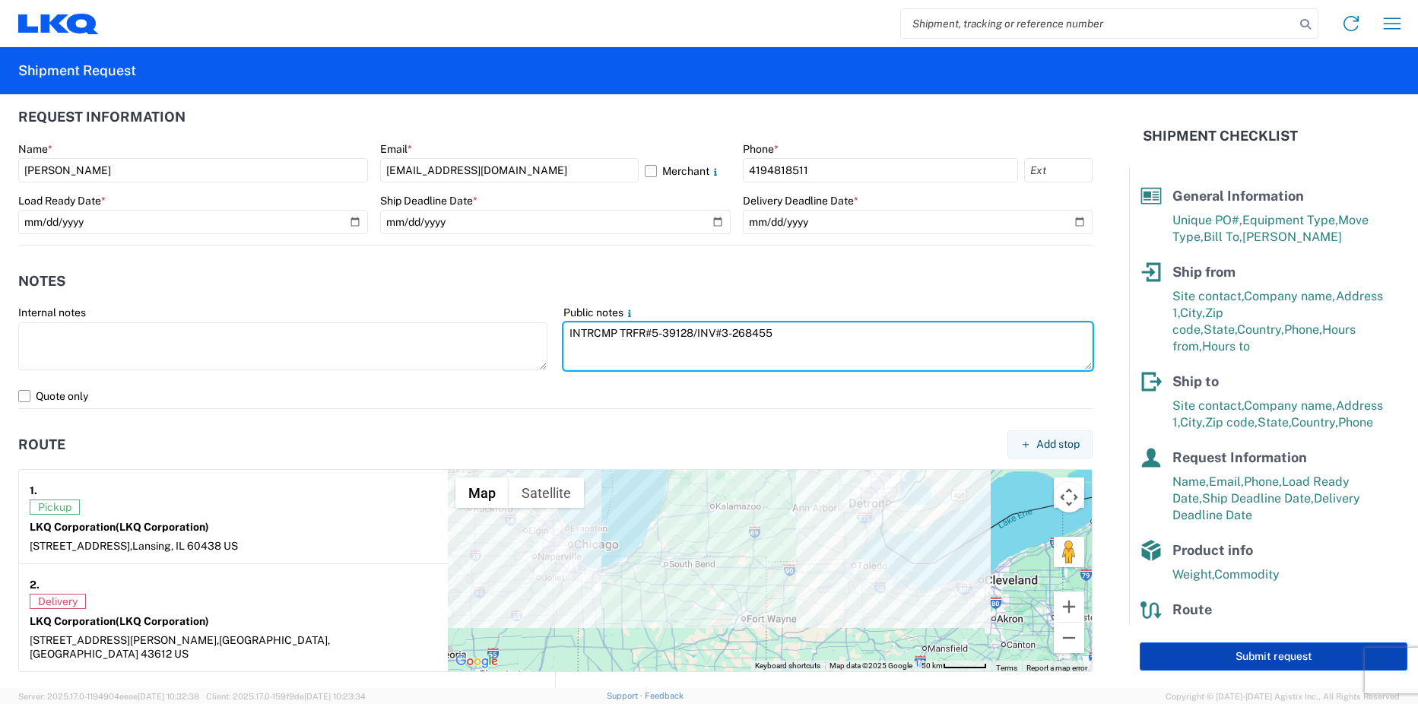
type textarea "INTRCMP TRFR#5-39128/INV#3-268455"
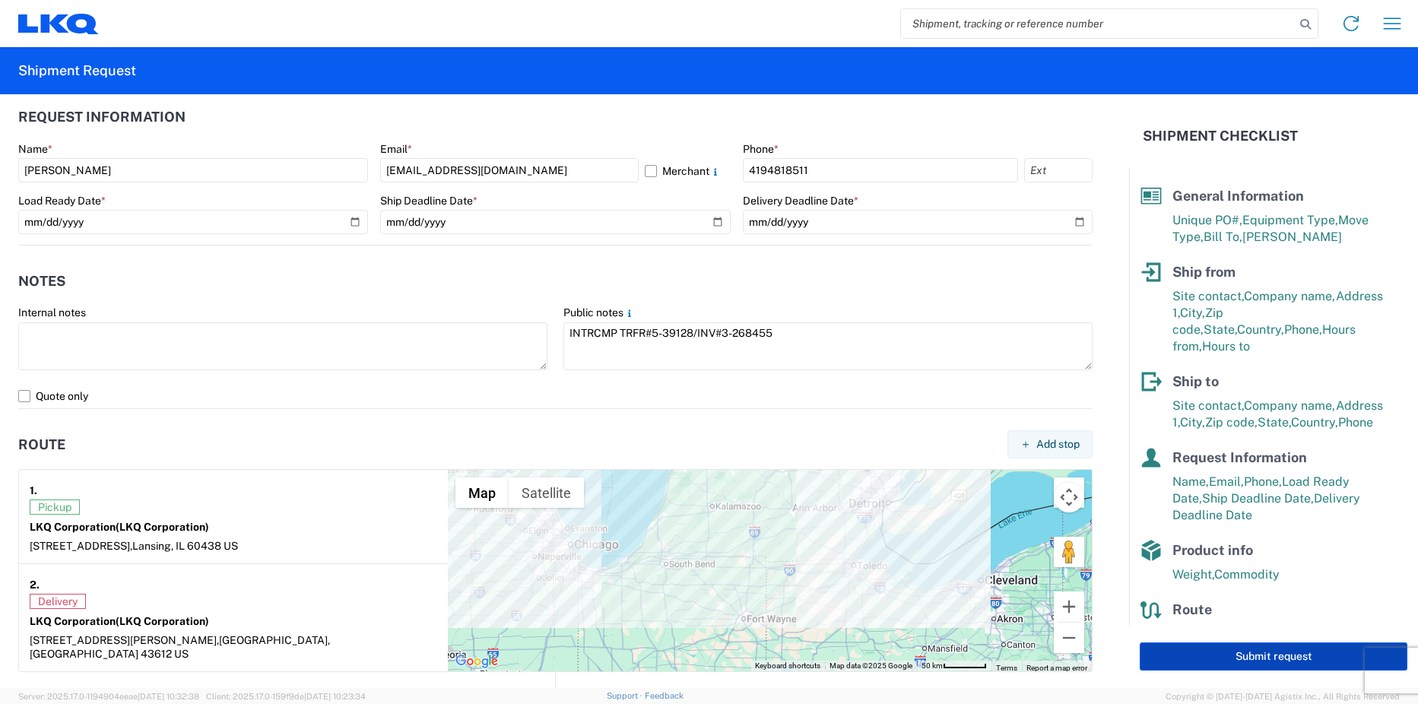
click at [1242, 652] on button "Submit request" at bounding box center [1273, 656] width 268 height 28
select select "US"
